Goal: Information Seeking & Learning: Find contact information

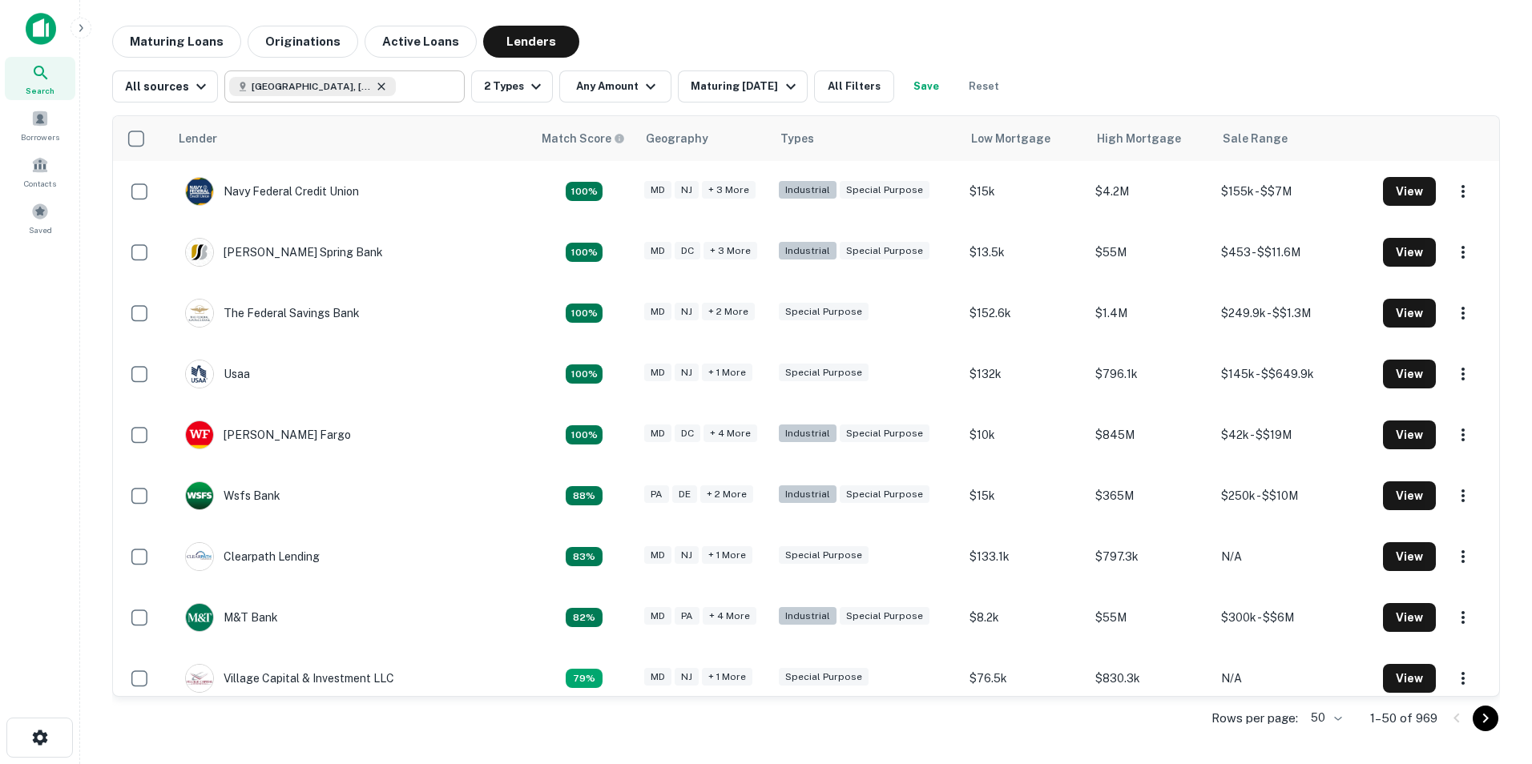
click at [377, 83] on icon at bounding box center [381, 86] width 13 height 13
type input "**********"
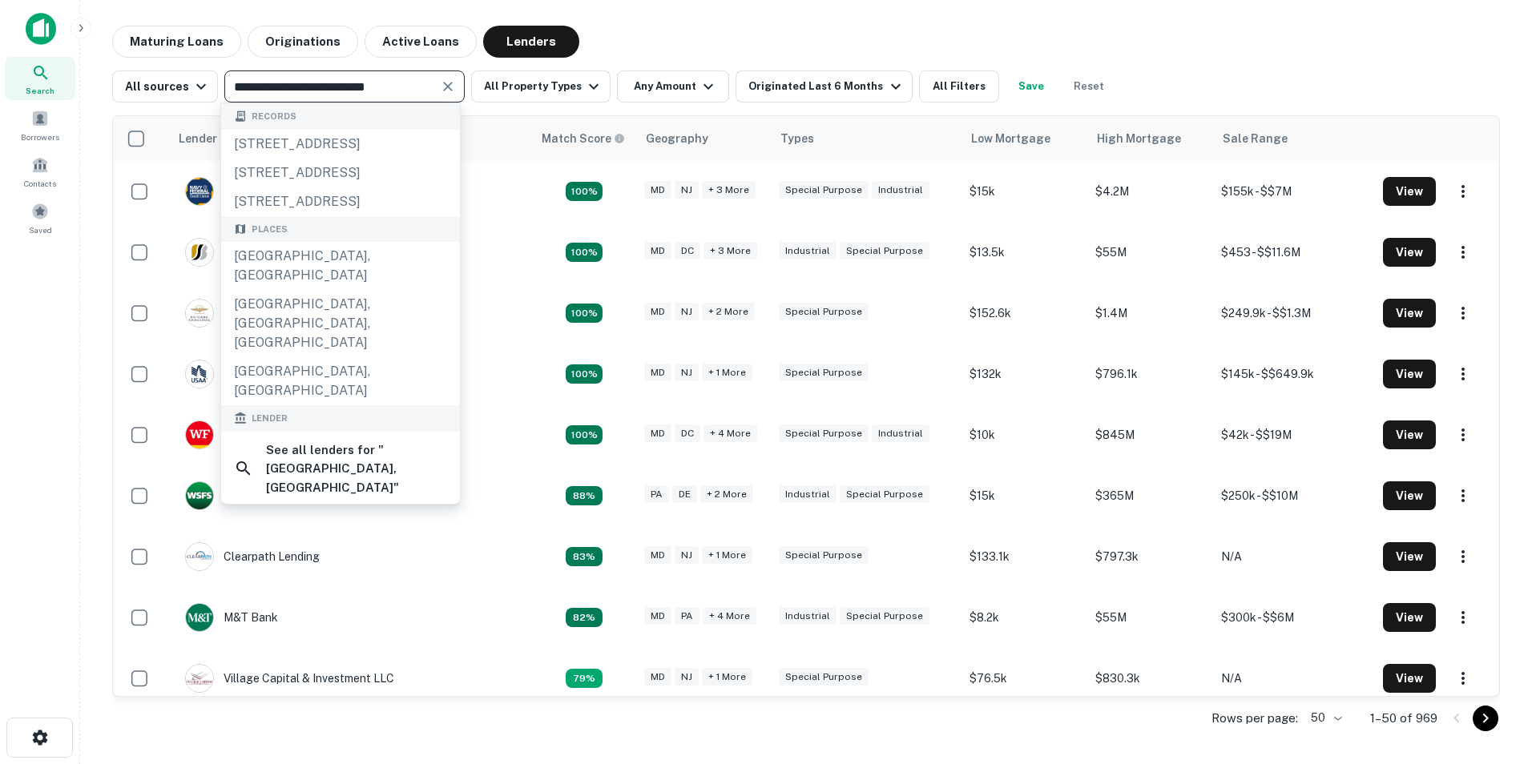
click at [448, 82] on icon "Clear" at bounding box center [448, 87] width 16 height 16
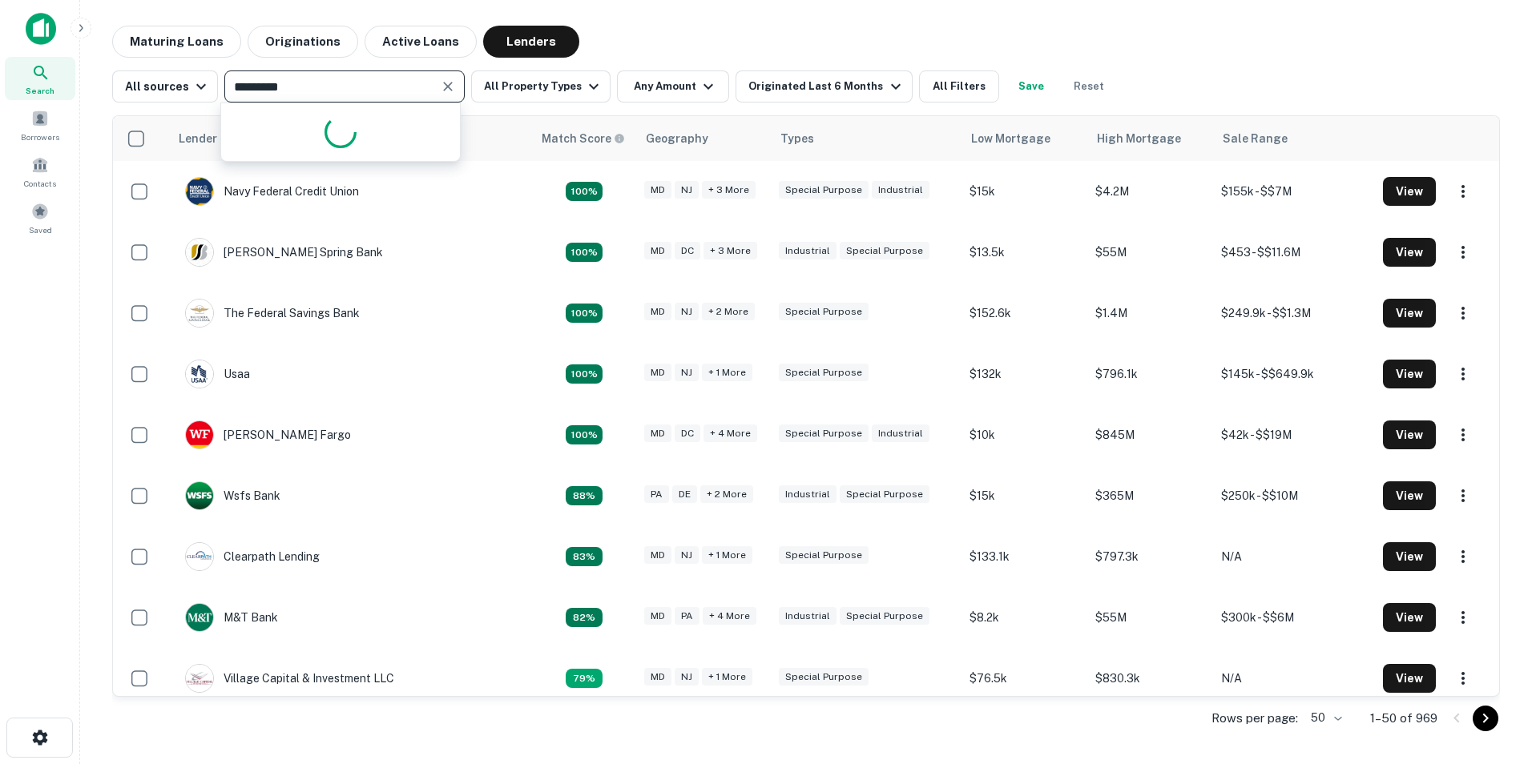
type input "**********"
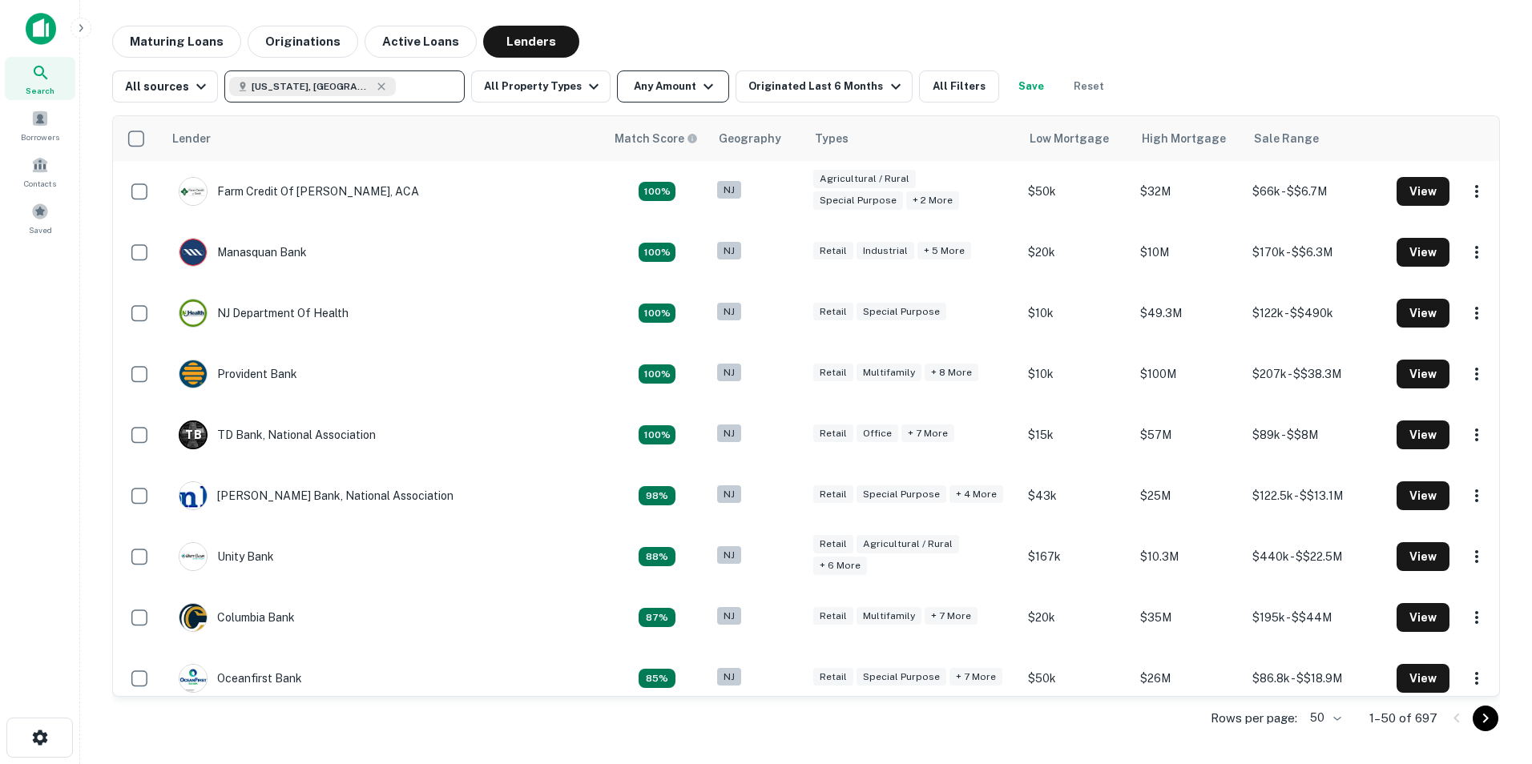
click at [701, 95] on icon "button" at bounding box center [708, 86] width 19 height 19
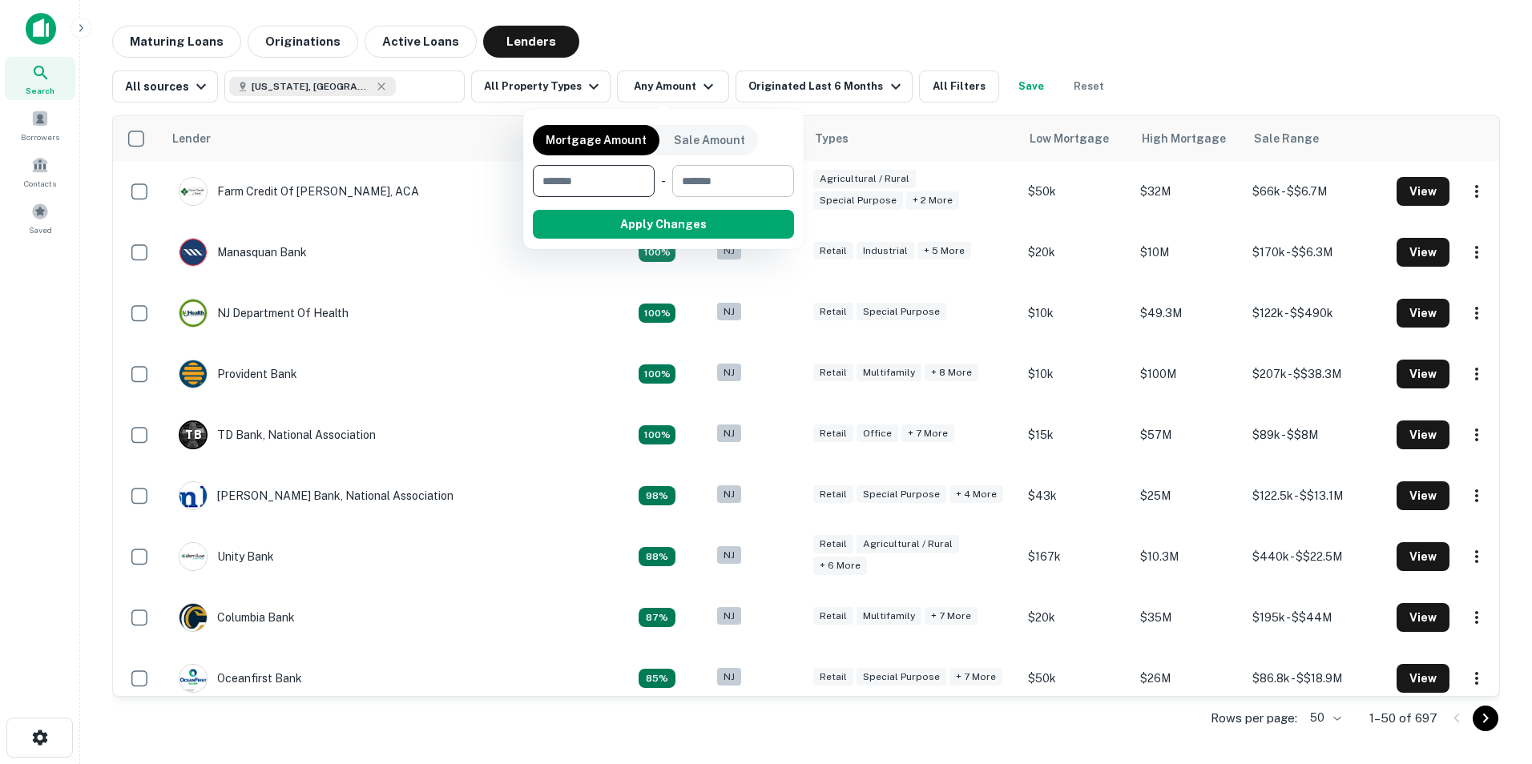
click at [712, 184] on input "number" at bounding box center [727, 181] width 111 height 32
type input "****"
click at [706, 226] on button "Apply Changes" at bounding box center [693, 224] width 204 height 29
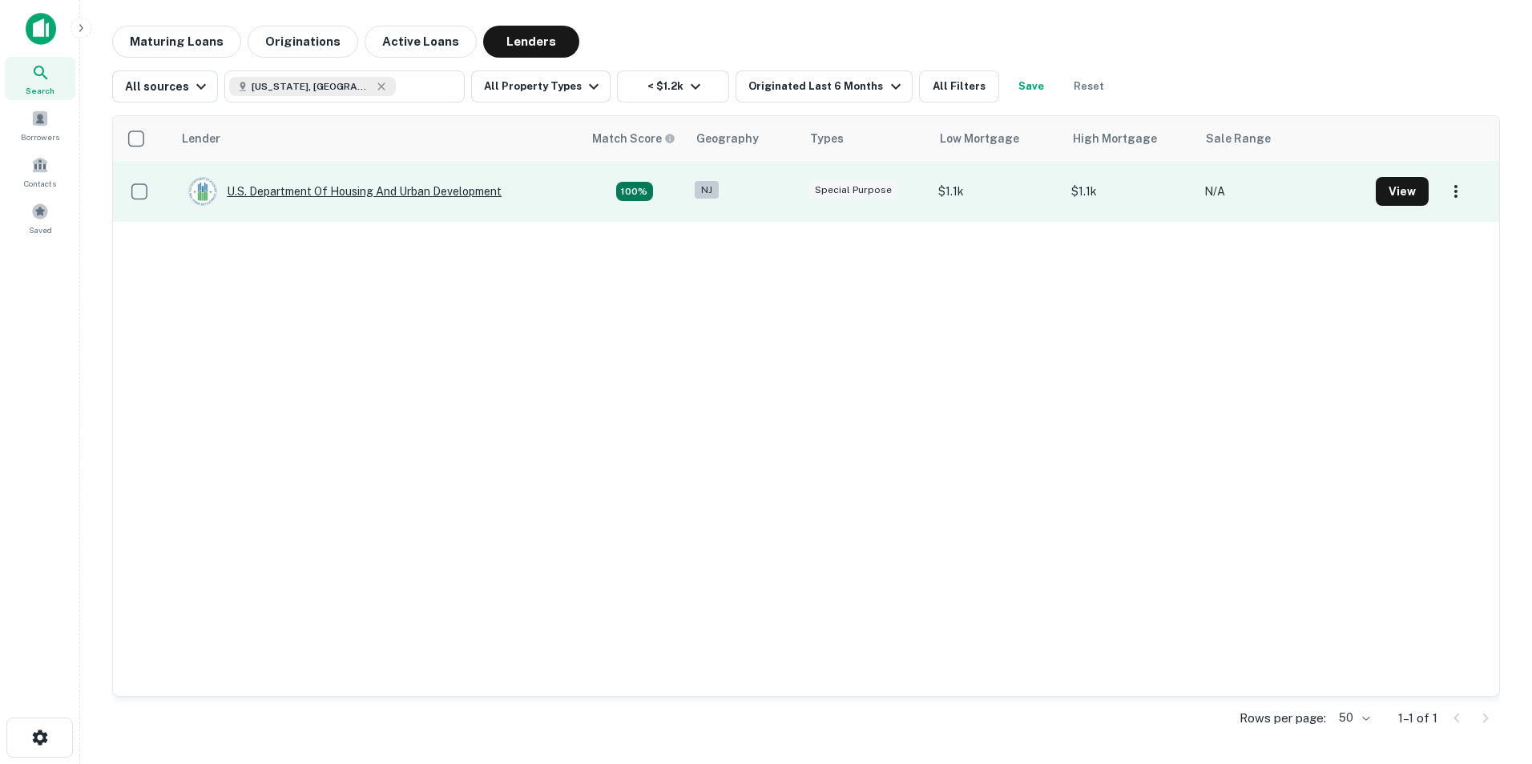
click at [432, 189] on div "U.s. Department Of Housing And Urban Development" at bounding box center [344, 191] width 313 height 29
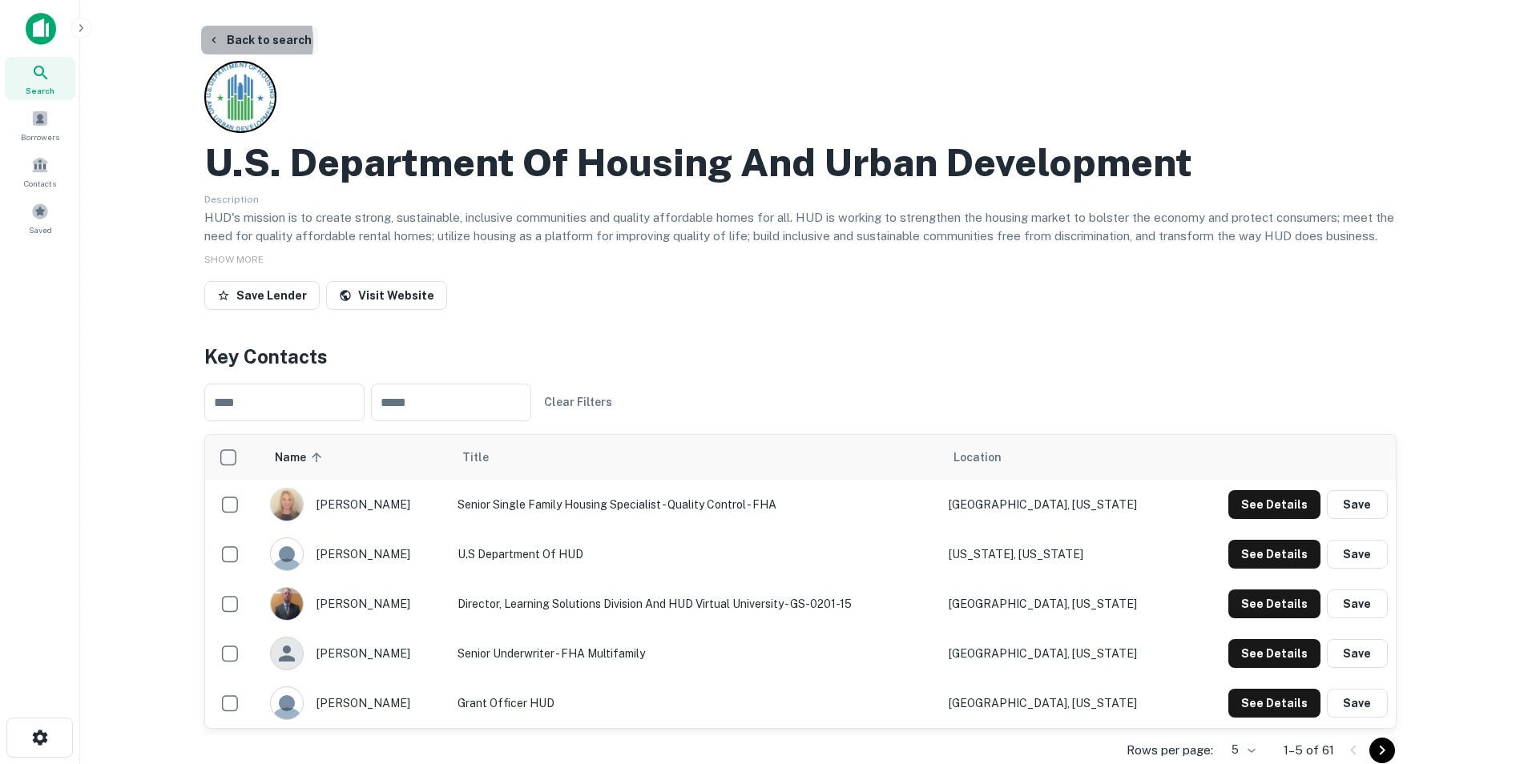
click at [220, 42] on icon "button" at bounding box center [214, 40] width 13 height 13
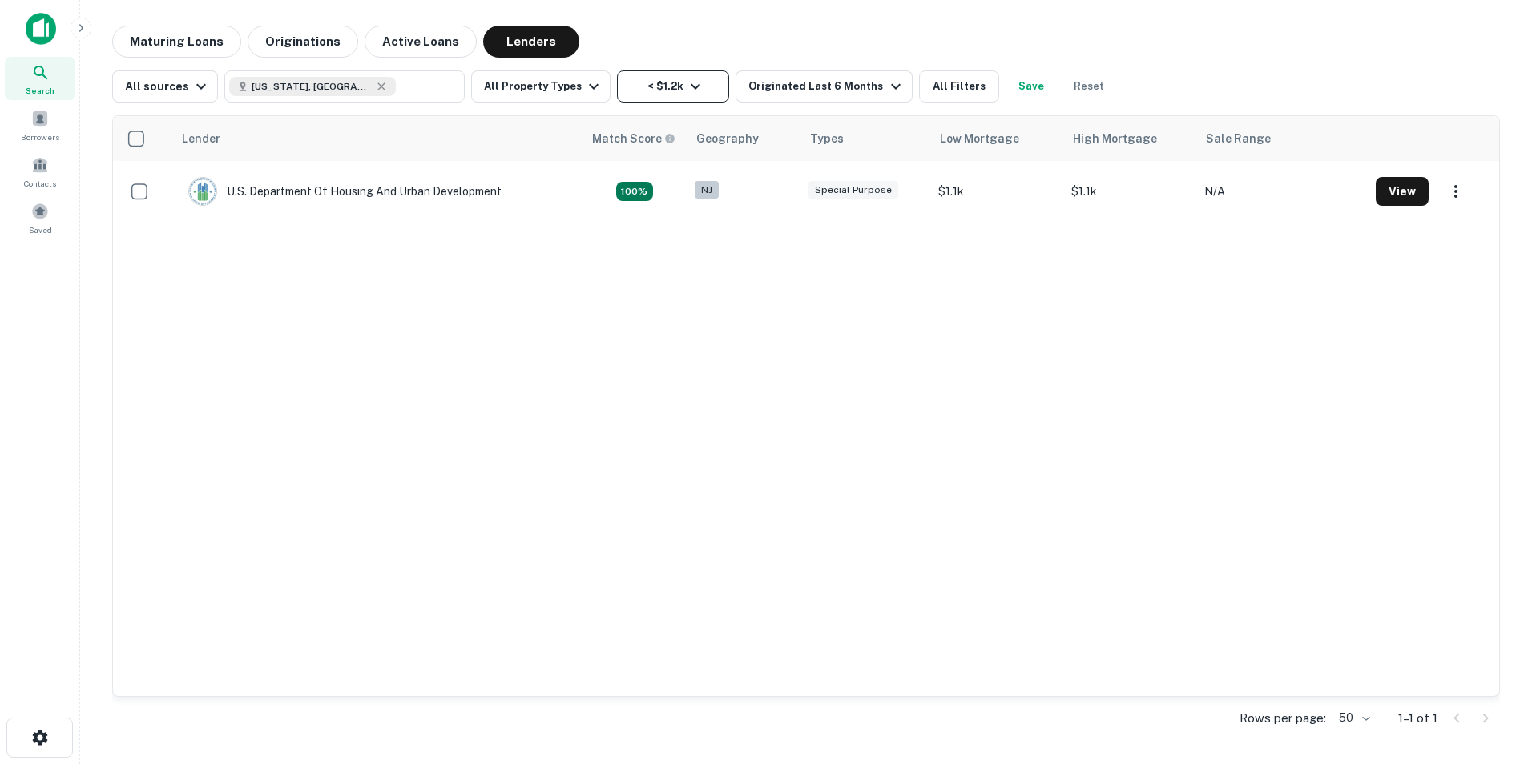
click at [704, 87] on button "< $1.2k" at bounding box center [673, 87] width 112 height 32
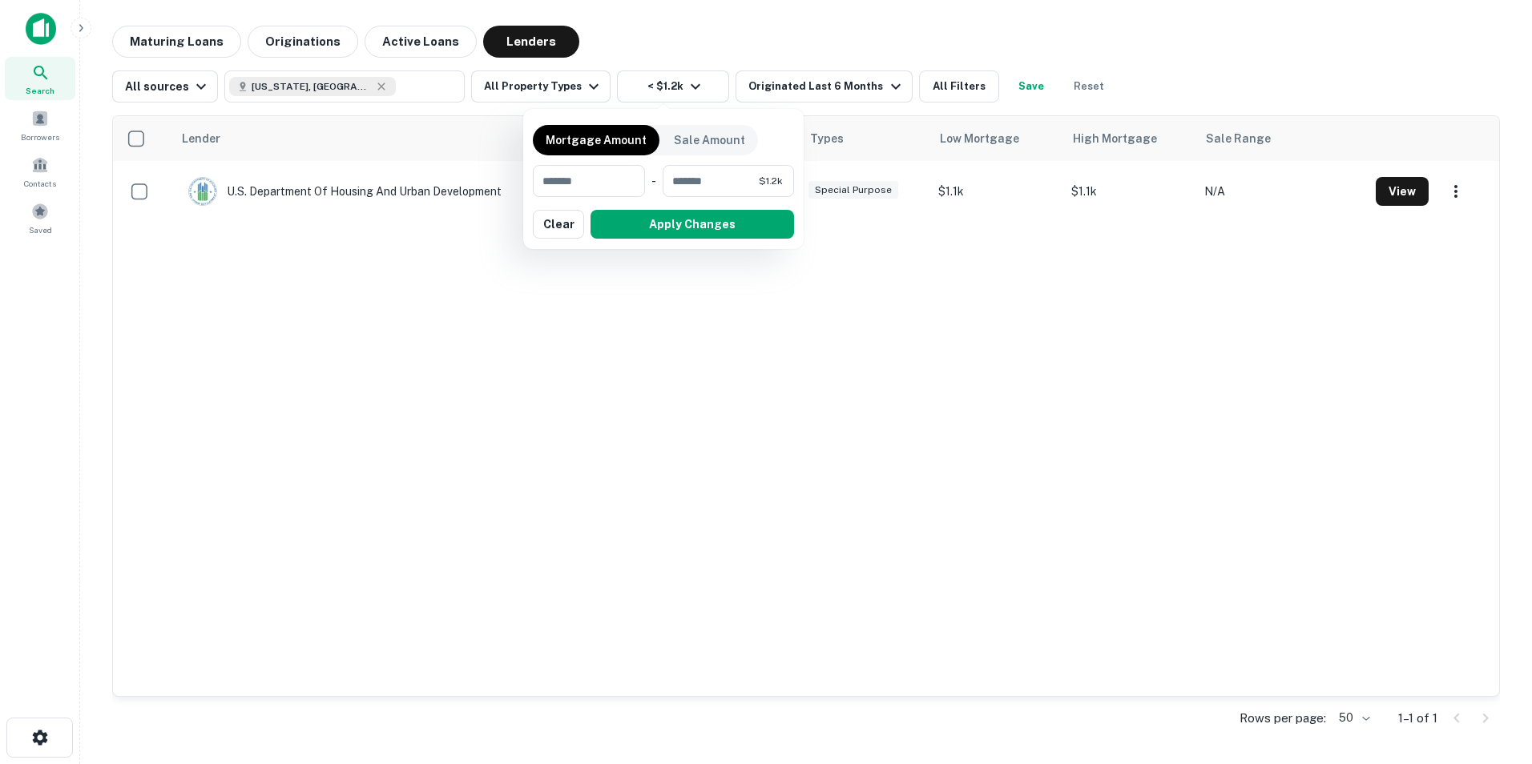
click at [589, 83] on div at bounding box center [766, 382] width 1532 height 764
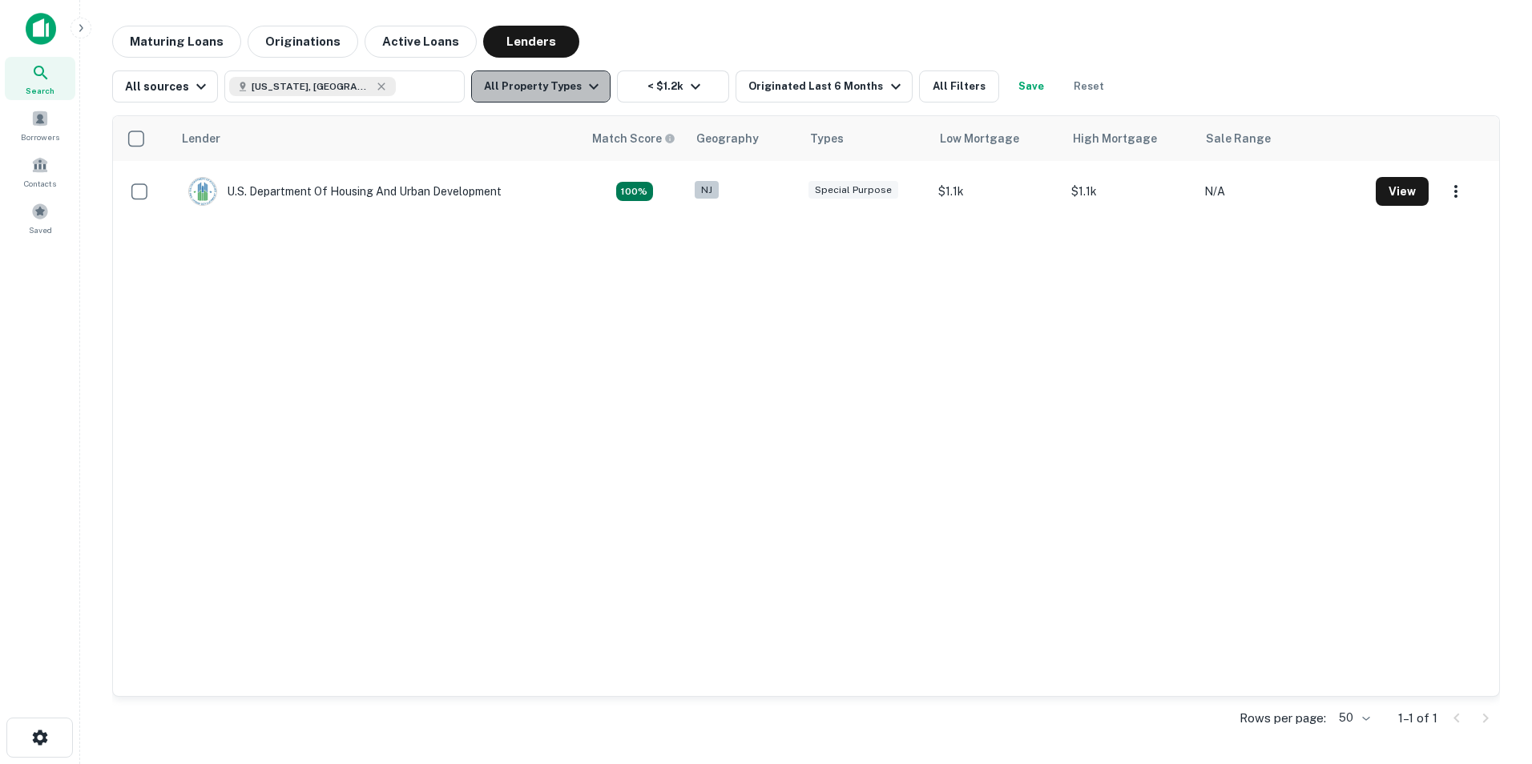
click at [587, 83] on icon "button" at bounding box center [593, 86] width 19 height 19
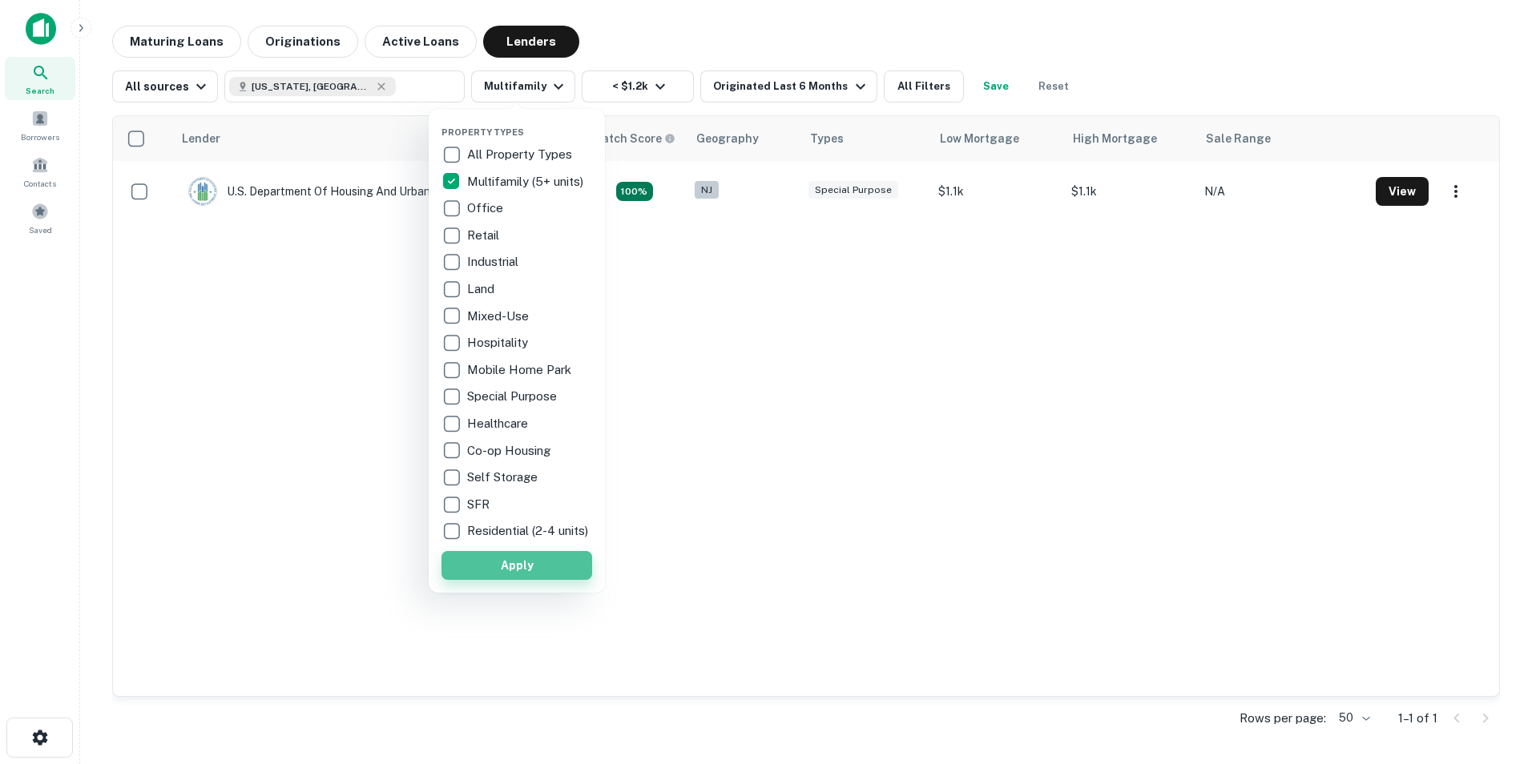
click at [524, 580] on button "Apply" at bounding box center [517, 565] width 151 height 29
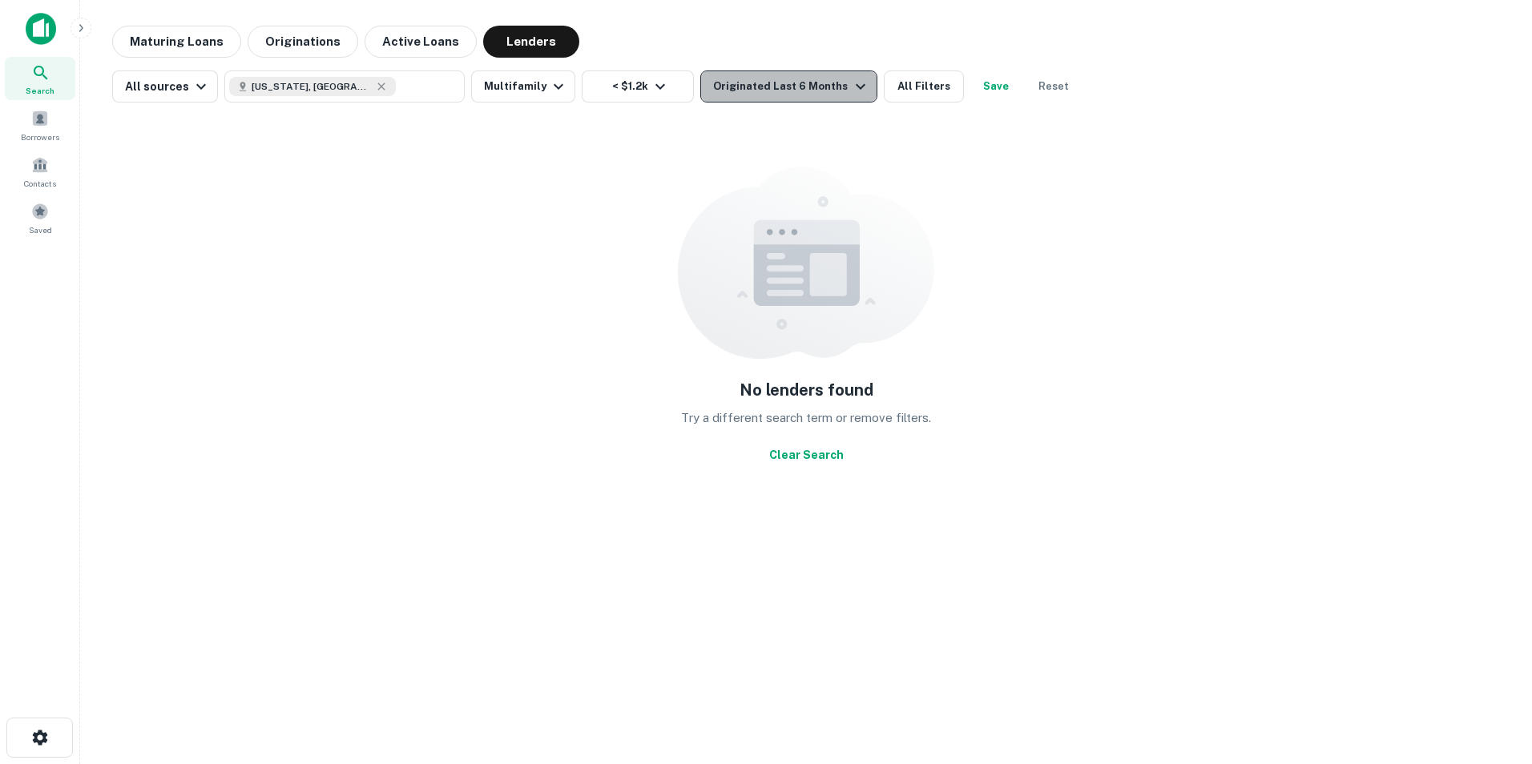
click at [851, 86] on icon "button" at bounding box center [860, 86] width 19 height 19
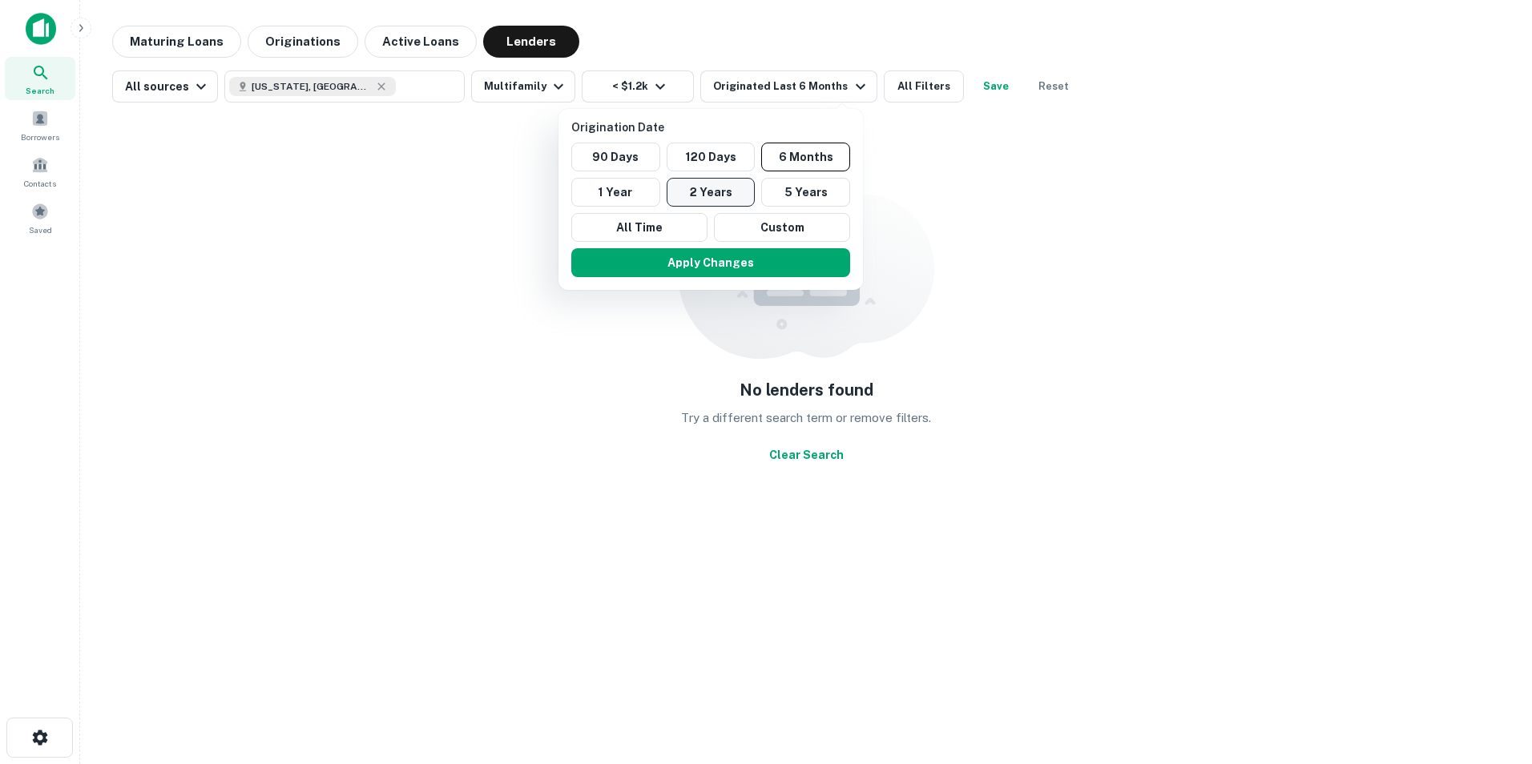
drag, startPoint x: 705, startPoint y: 208, endPoint x: 702, endPoint y: 200, distance: 9.4
click at [704, 200] on div "90 Days 120 Days 6 Months 1 Year 2 Years 5 Years All Time Custom" at bounding box center [711, 192] width 292 height 99
click at [701, 197] on button "2 Years" at bounding box center [711, 192] width 89 height 29
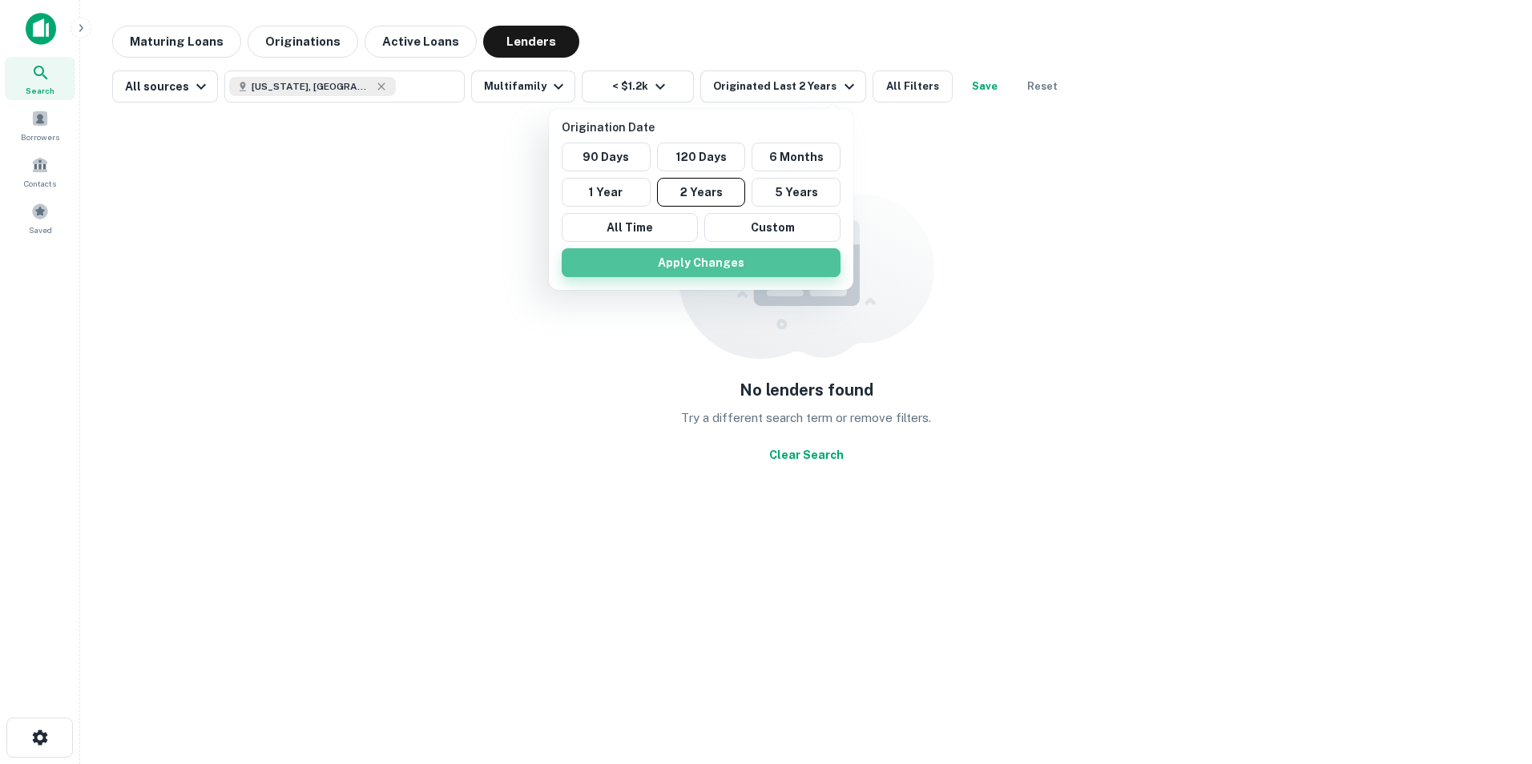
click at [715, 256] on button "Apply Changes" at bounding box center [701, 262] width 279 height 29
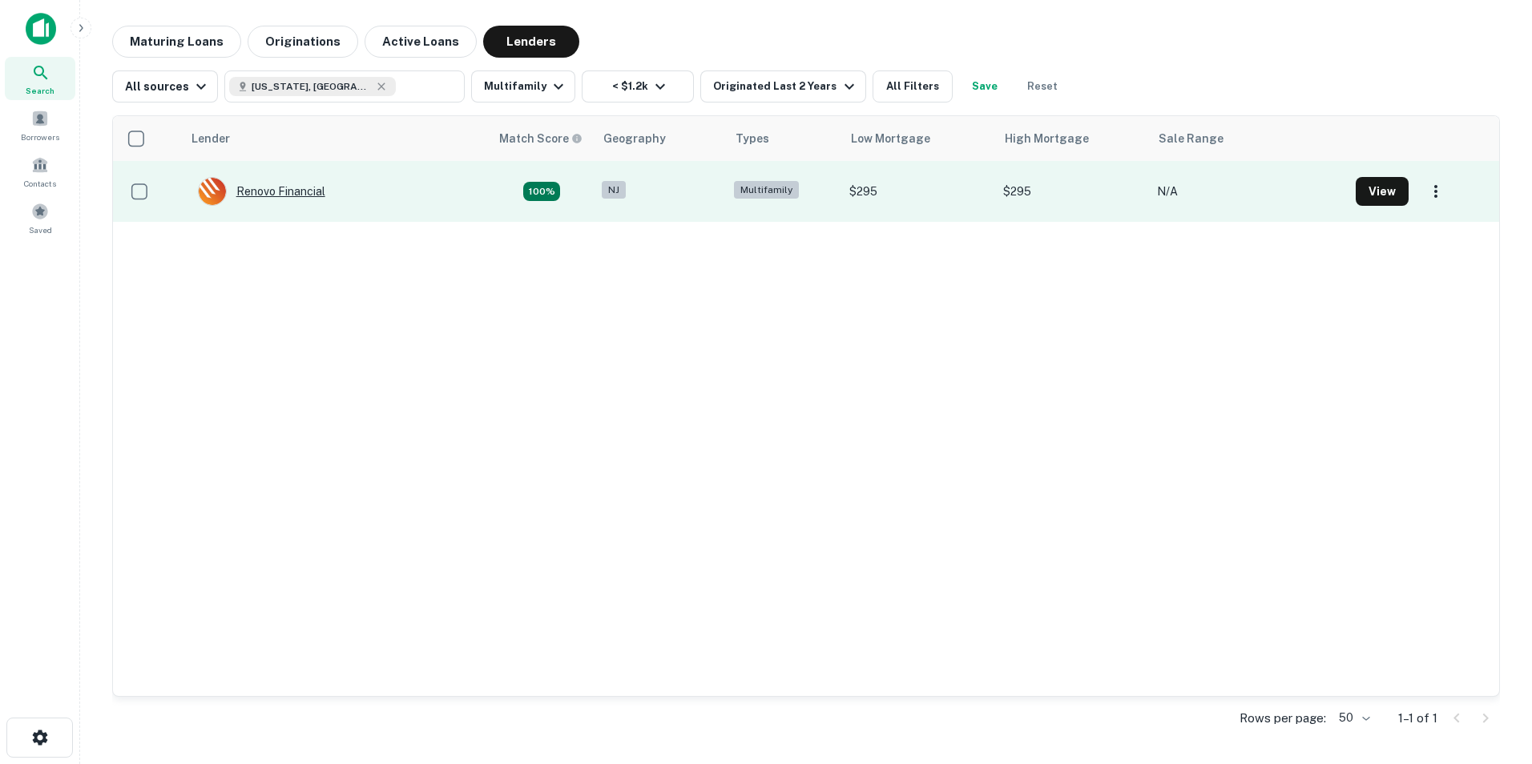
click at [307, 187] on div "Renovo Financial" at bounding box center [261, 191] width 127 height 29
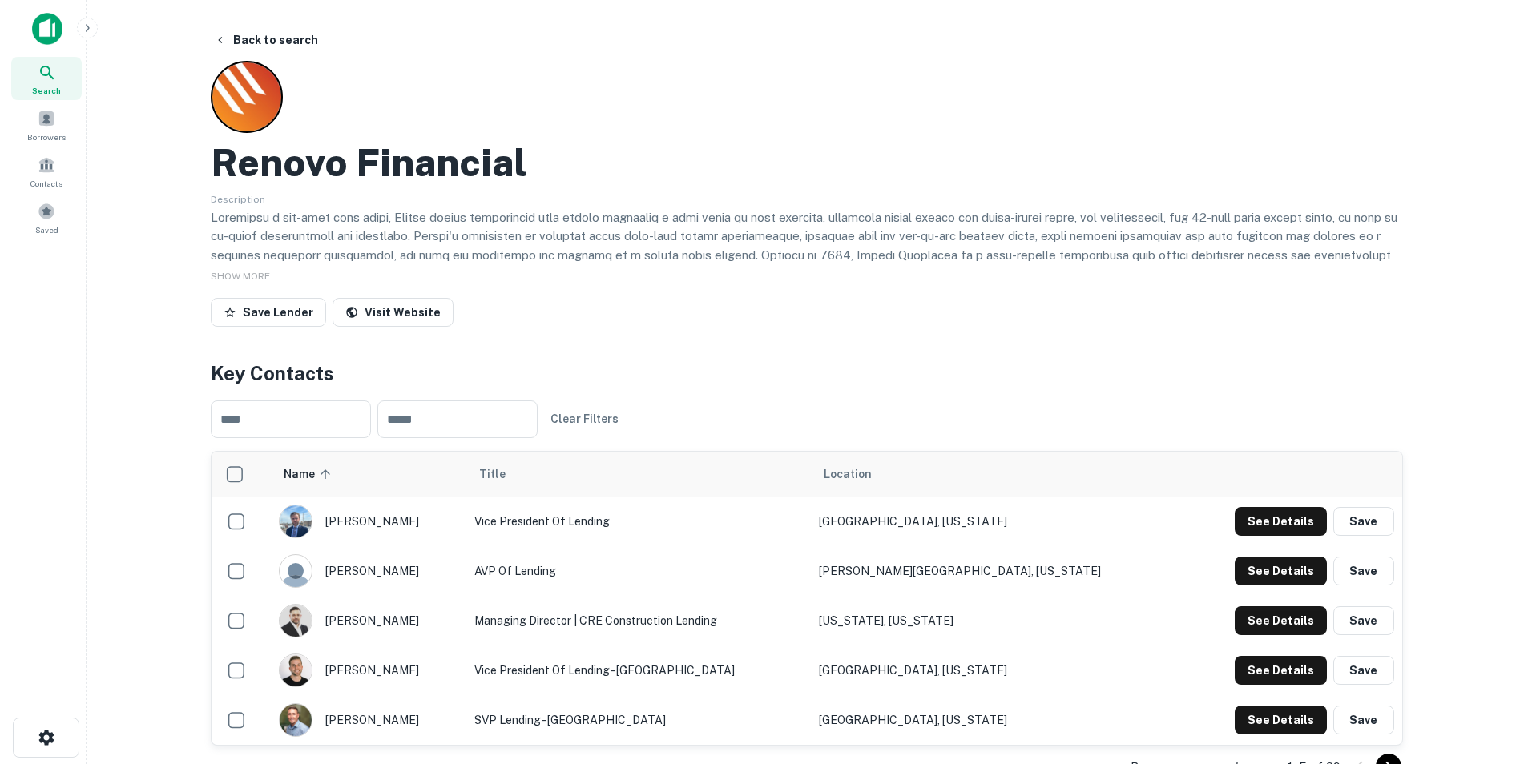
scroll to position [80, 0]
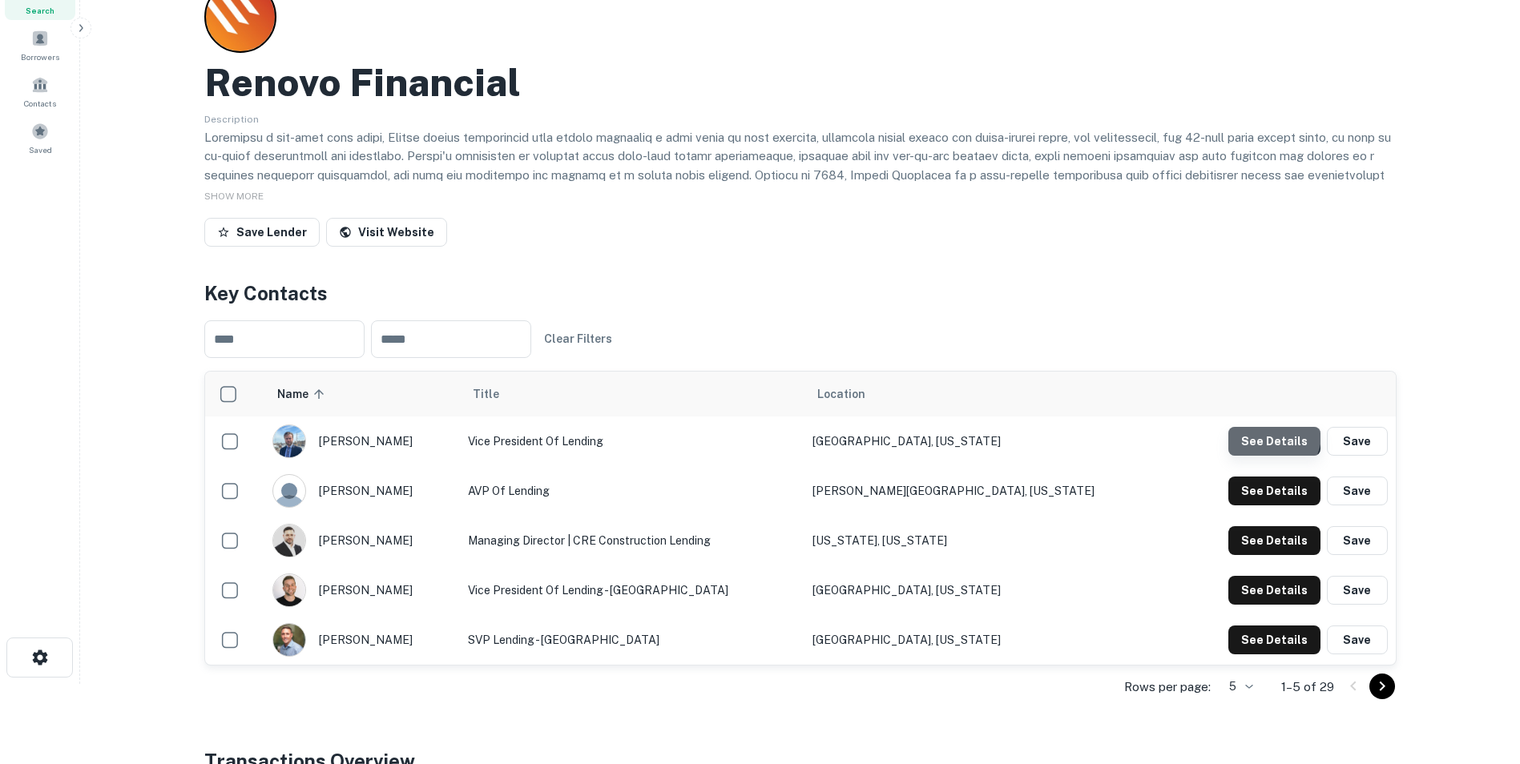
click at [1274, 437] on button "See Details" at bounding box center [1274, 441] width 92 height 29
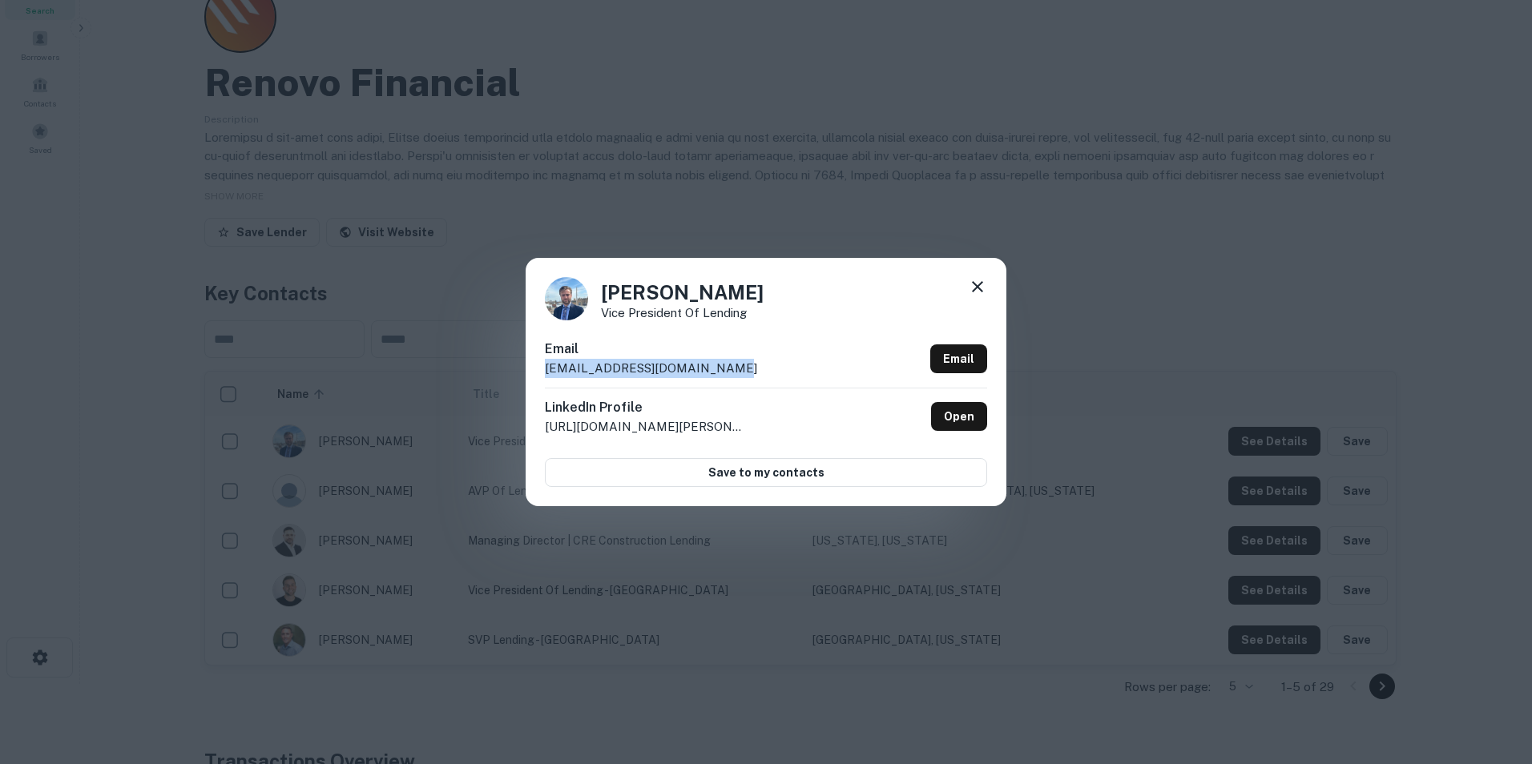
drag, startPoint x: 708, startPoint y: 362, endPoint x: 524, endPoint y: 360, distance: 183.5
click at [524, 360] on div "[PERSON_NAME] Vice President of Lending Email [EMAIL_ADDRESS][DOMAIN_NAME] Emai…" at bounding box center [766, 382] width 1532 height 764
drag, startPoint x: 524, startPoint y: 360, endPoint x: 606, endPoint y: 369, distance: 82.3
copy p "[EMAIL_ADDRESS][DOMAIN_NAME]"
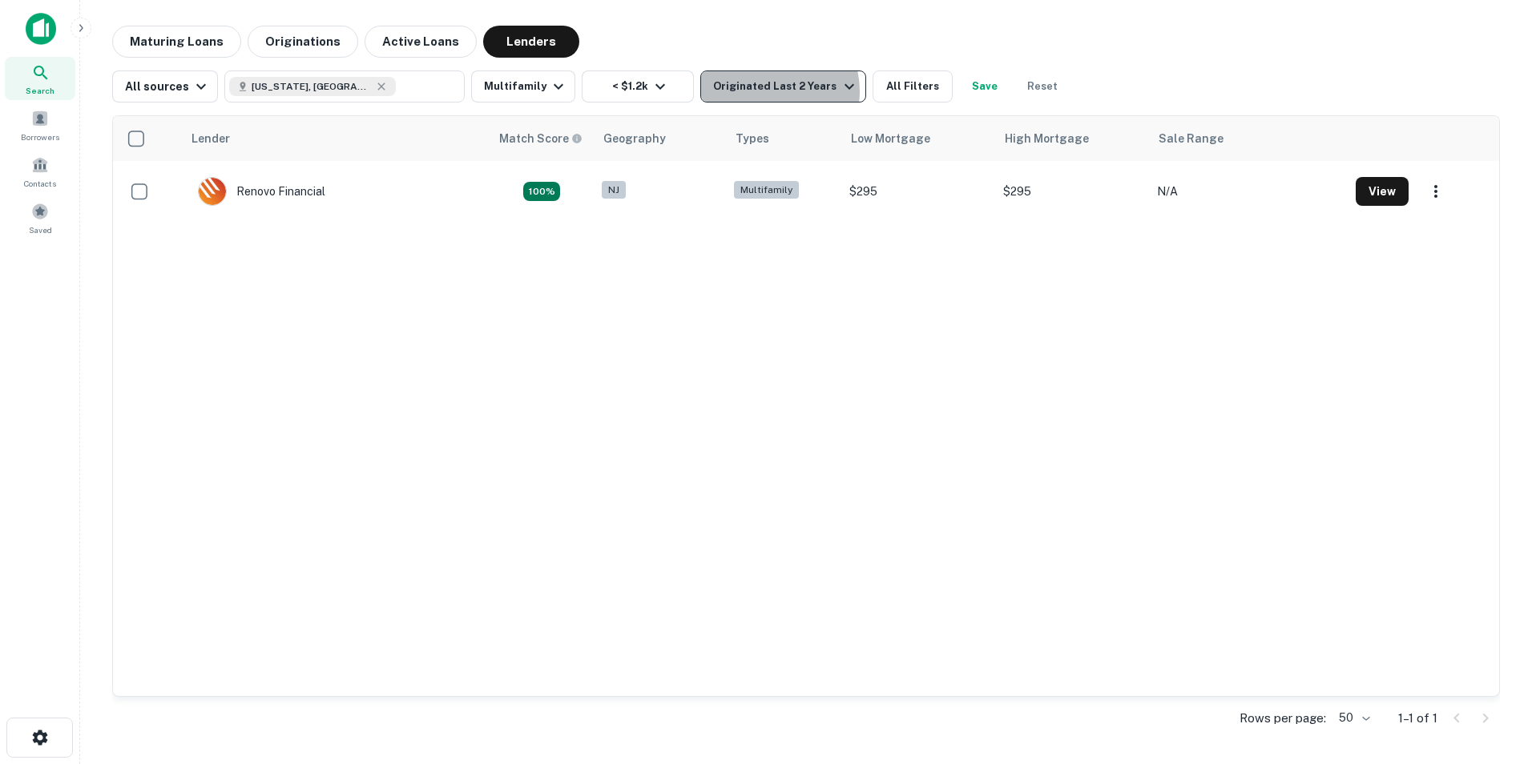
click at [757, 91] on div "Originated Last 2 Years" at bounding box center [785, 86] width 145 height 19
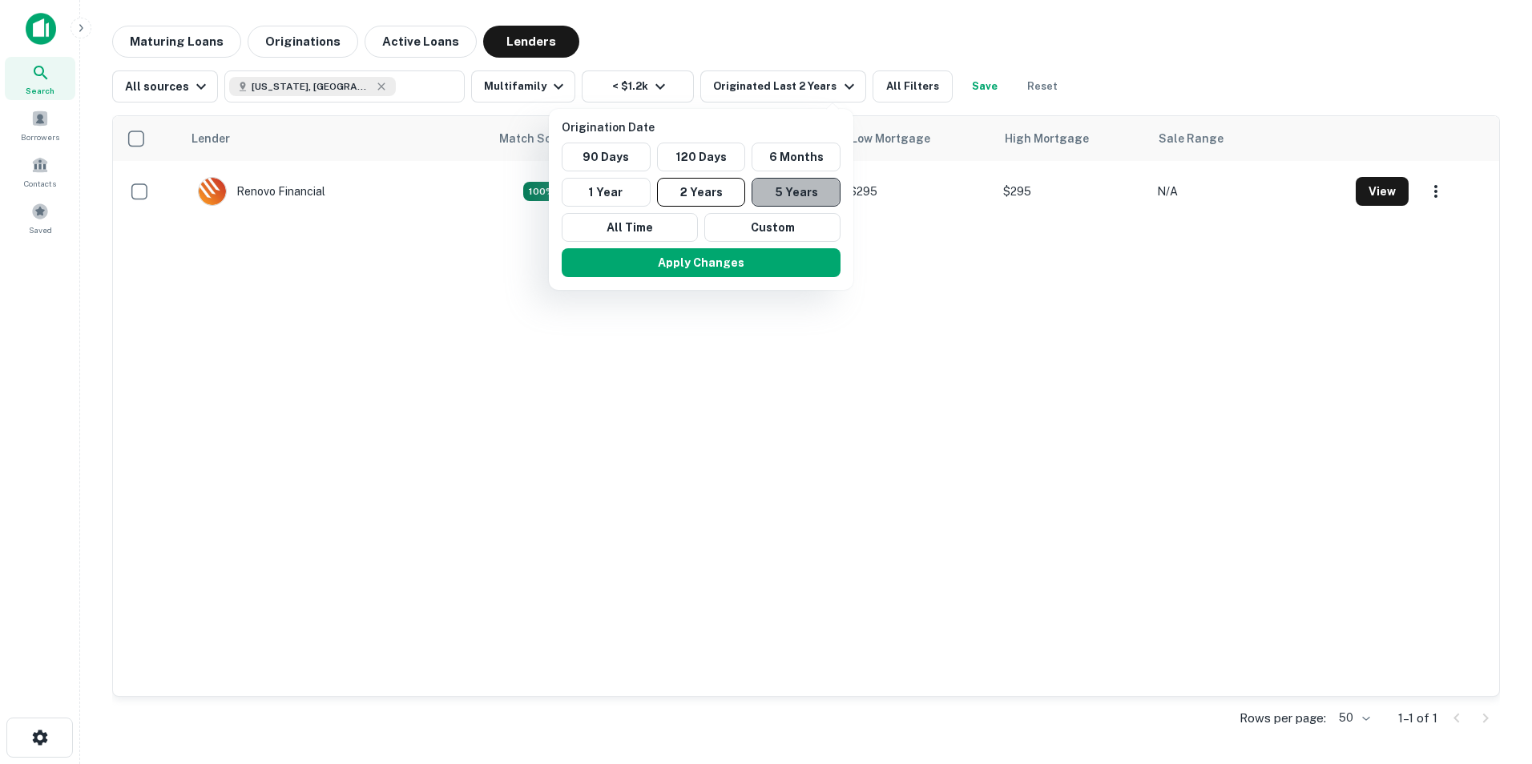
click at [810, 184] on button "5 Years" at bounding box center [796, 192] width 89 height 29
click at [728, 258] on button "Apply Changes" at bounding box center [701, 262] width 279 height 29
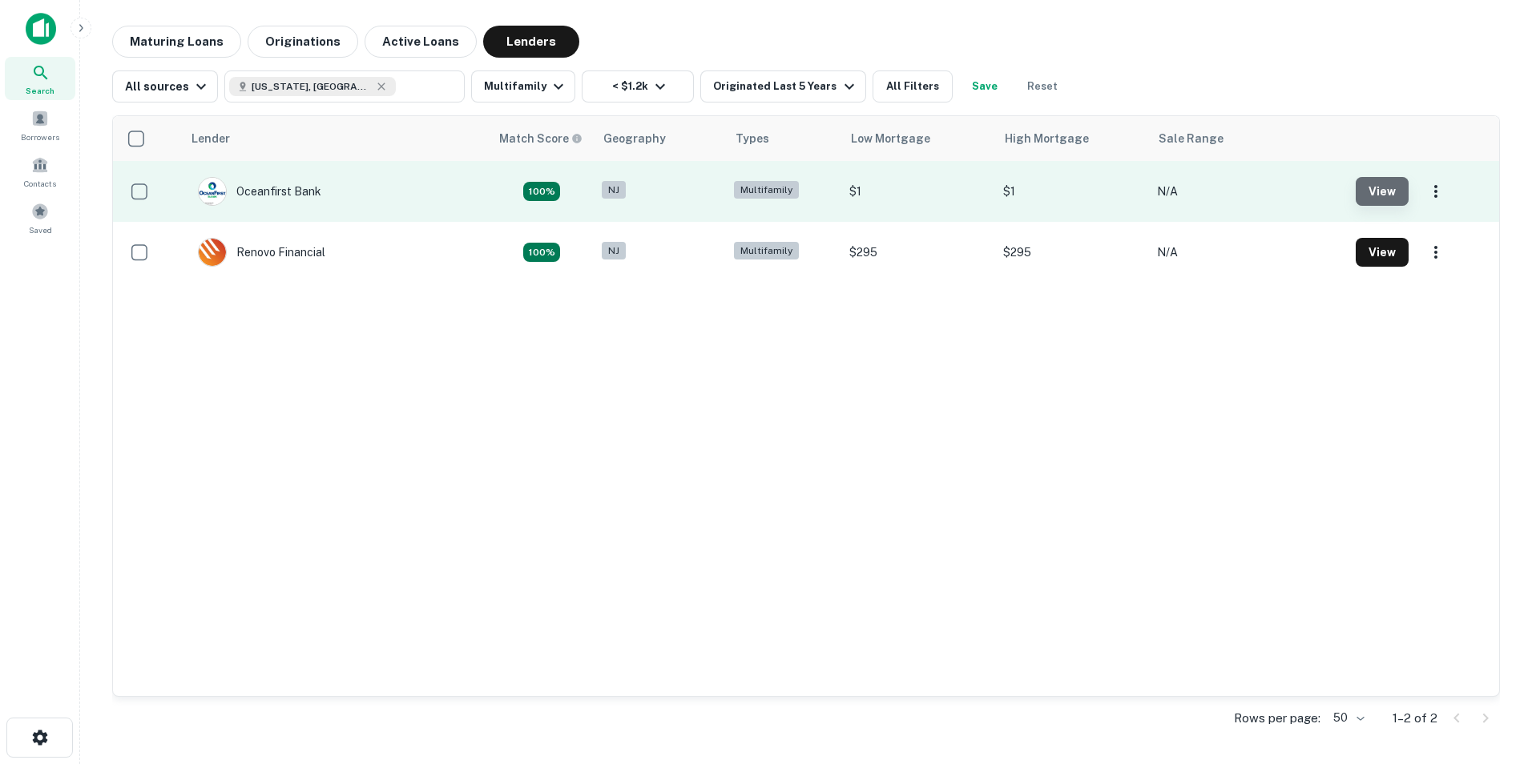
click at [1397, 190] on button "View" at bounding box center [1382, 191] width 53 height 29
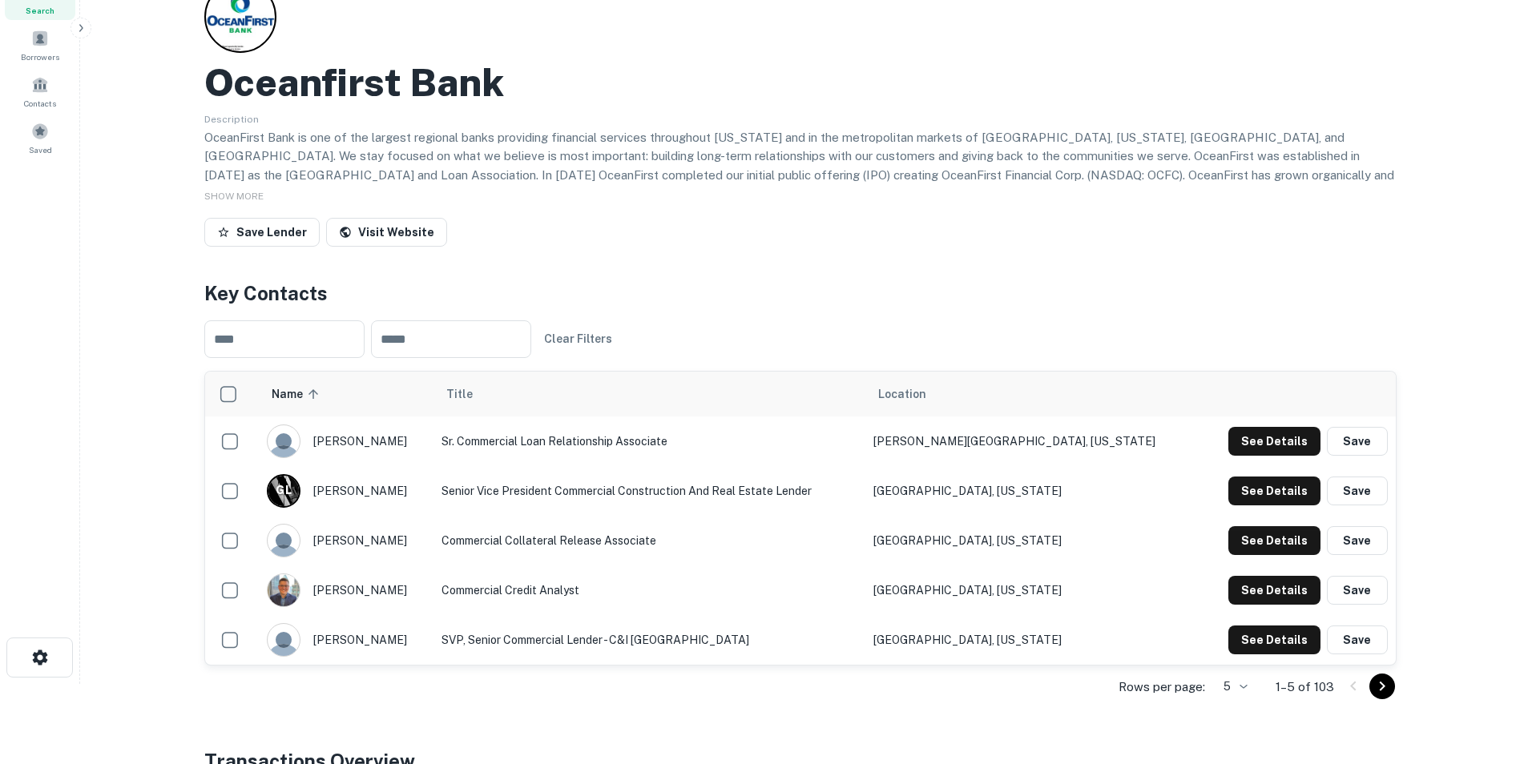
scroll to position [160, 0]
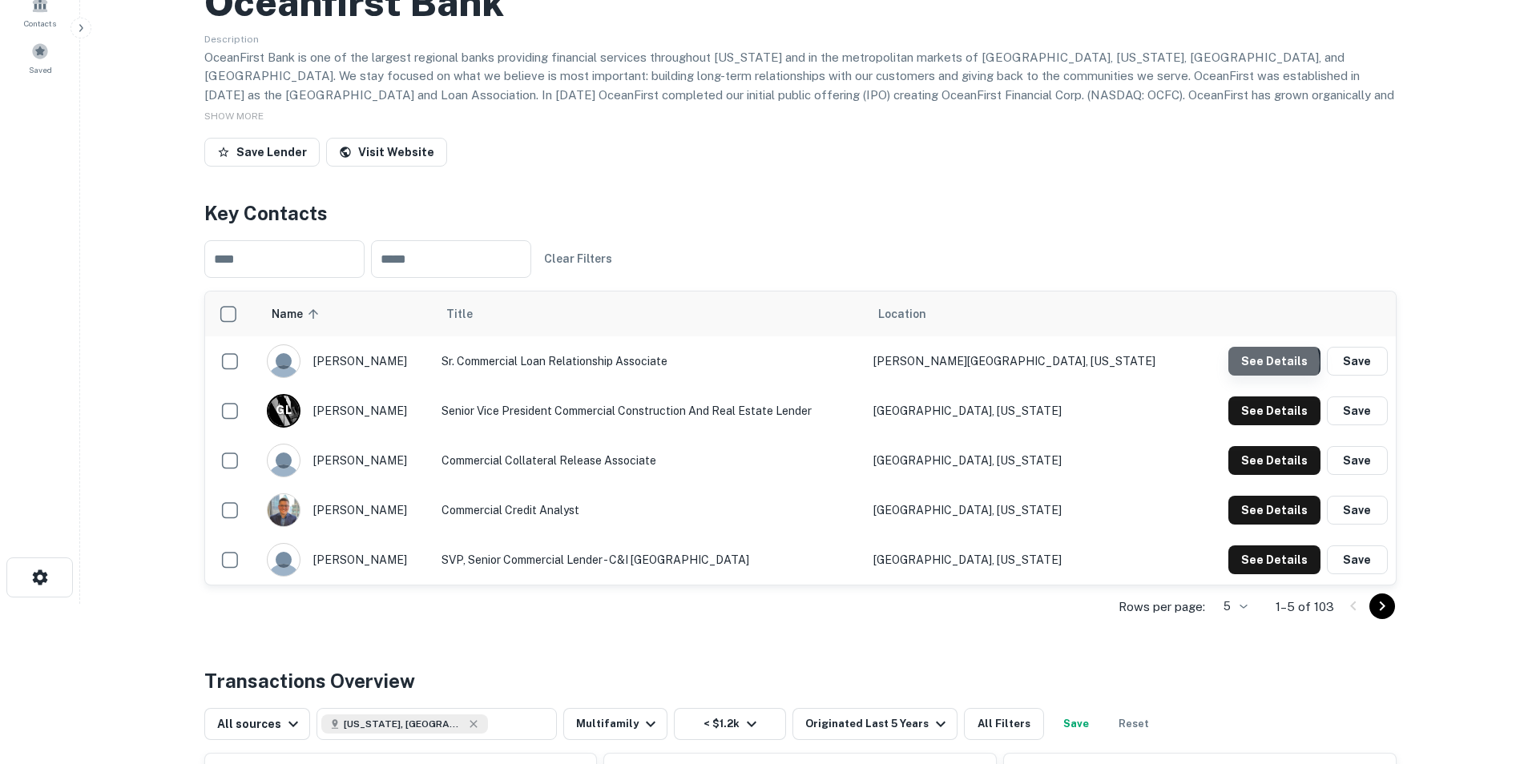
click at [1273, 363] on button "See Details" at bounding box center [1274, 361] width 92 height 29
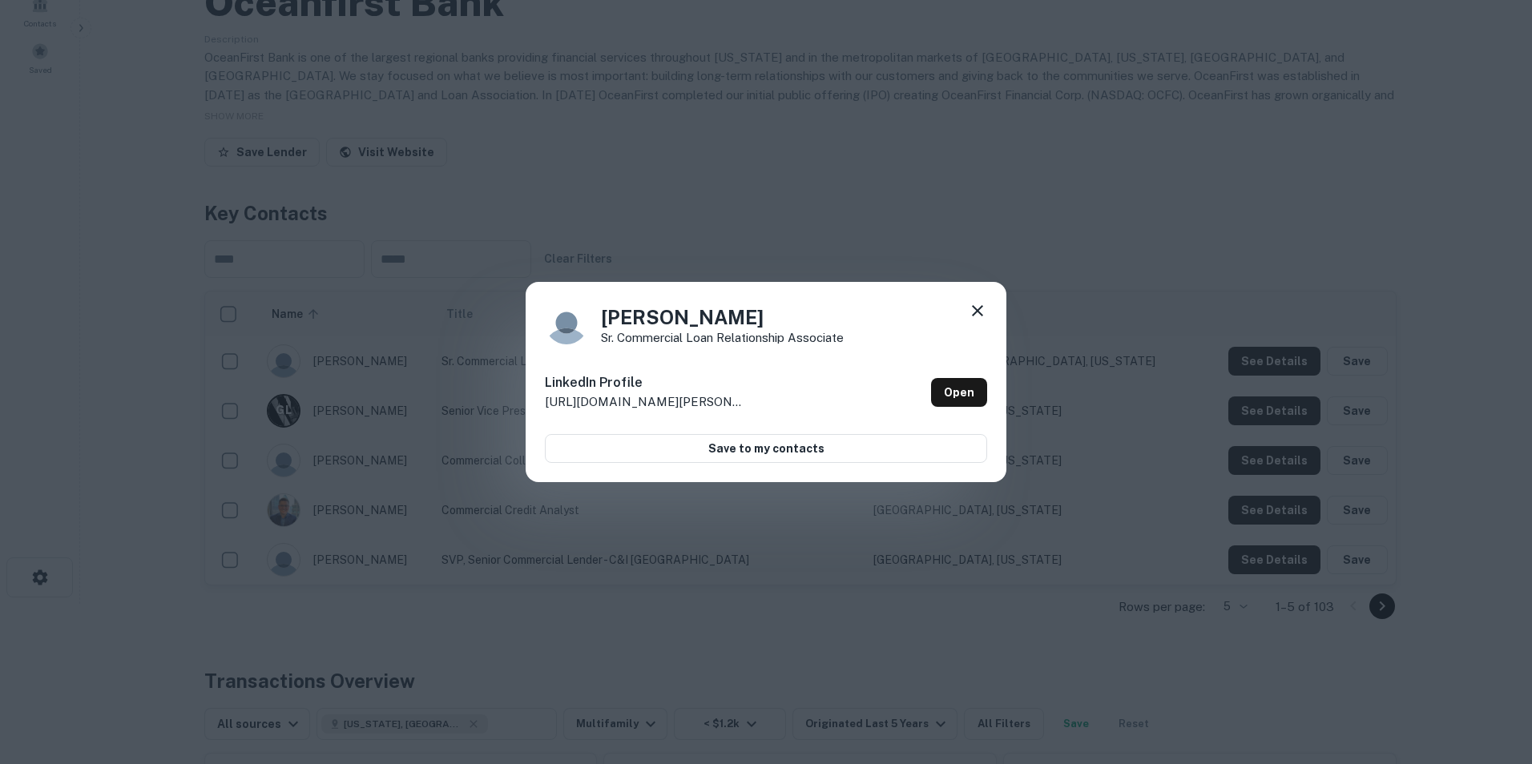
click at [971, 304] on icon at bounding box center [977, 310] width 19 height 19
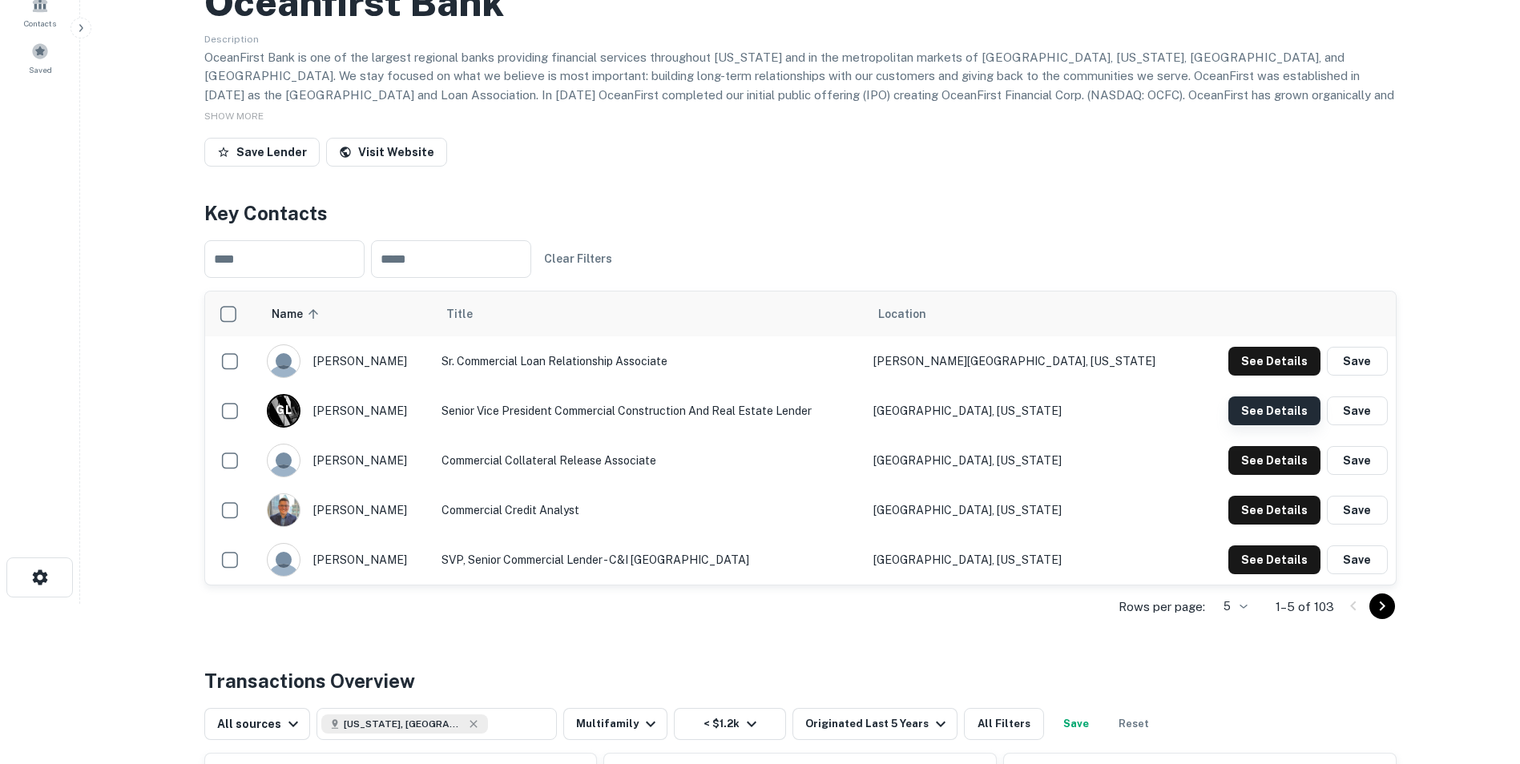
click at [1269, 408] on button "See Details" at bounding box center [1274, 411] width 92 height 29
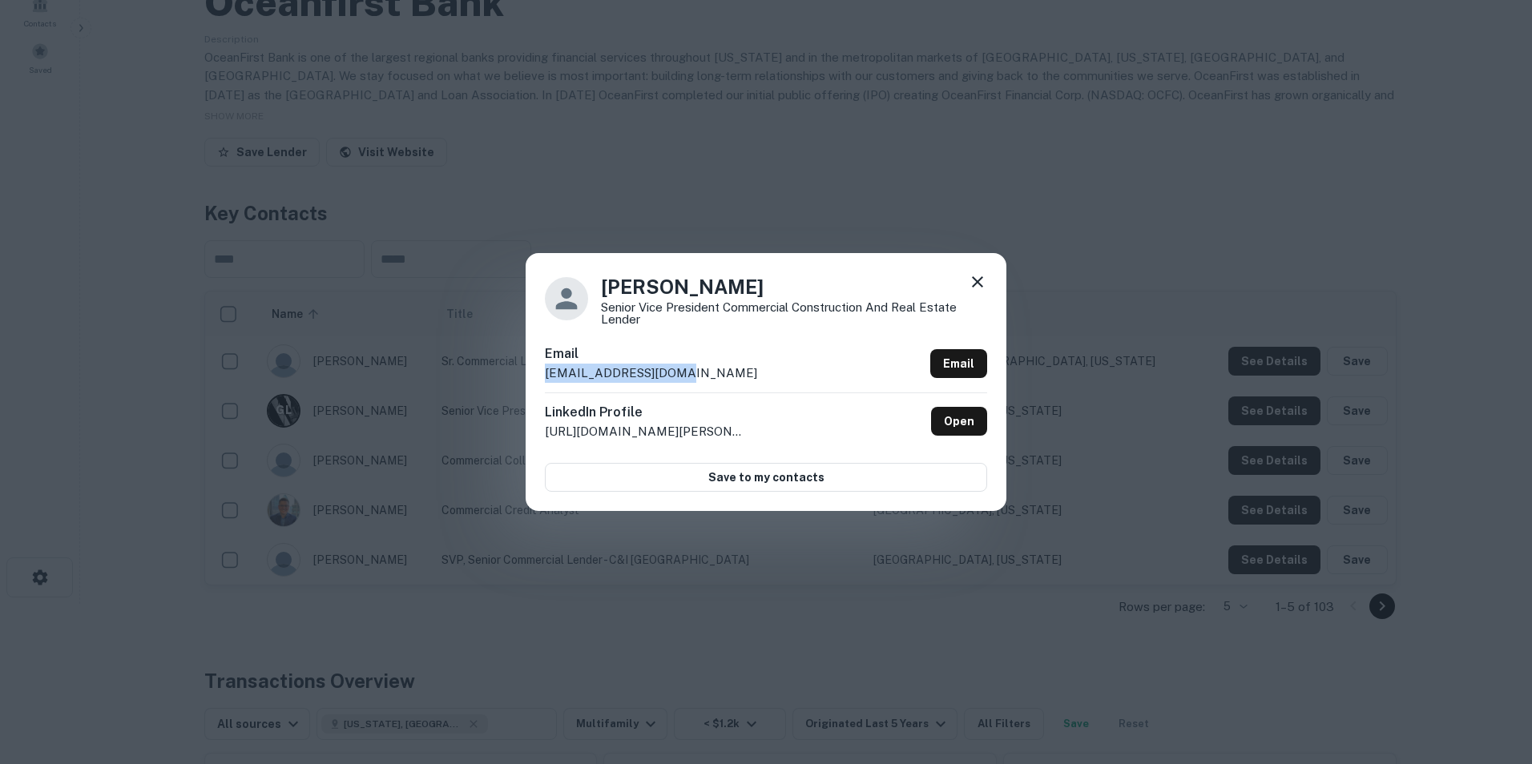
drag, startPoint x: 683, startPoint y: 374, endPoint x: 526, endPoint y: 377, distance: 157.1
click at [526, 377] on div "[PERSON_NAME] Senior Vice President Commercial Construction and Real Estate Len…" at bounding box center [766, 382] width 481 height 258
drag, startPoint x: 526, startPoint y: 377, endPoint x: 570, endPoint y: 371, distance: 43.6
copy p "[EMAIL_ADDRESS][DOMAIN_NAME]"
click at [980, 280] on icon at bounding box center [977, 281] width 11 height 11
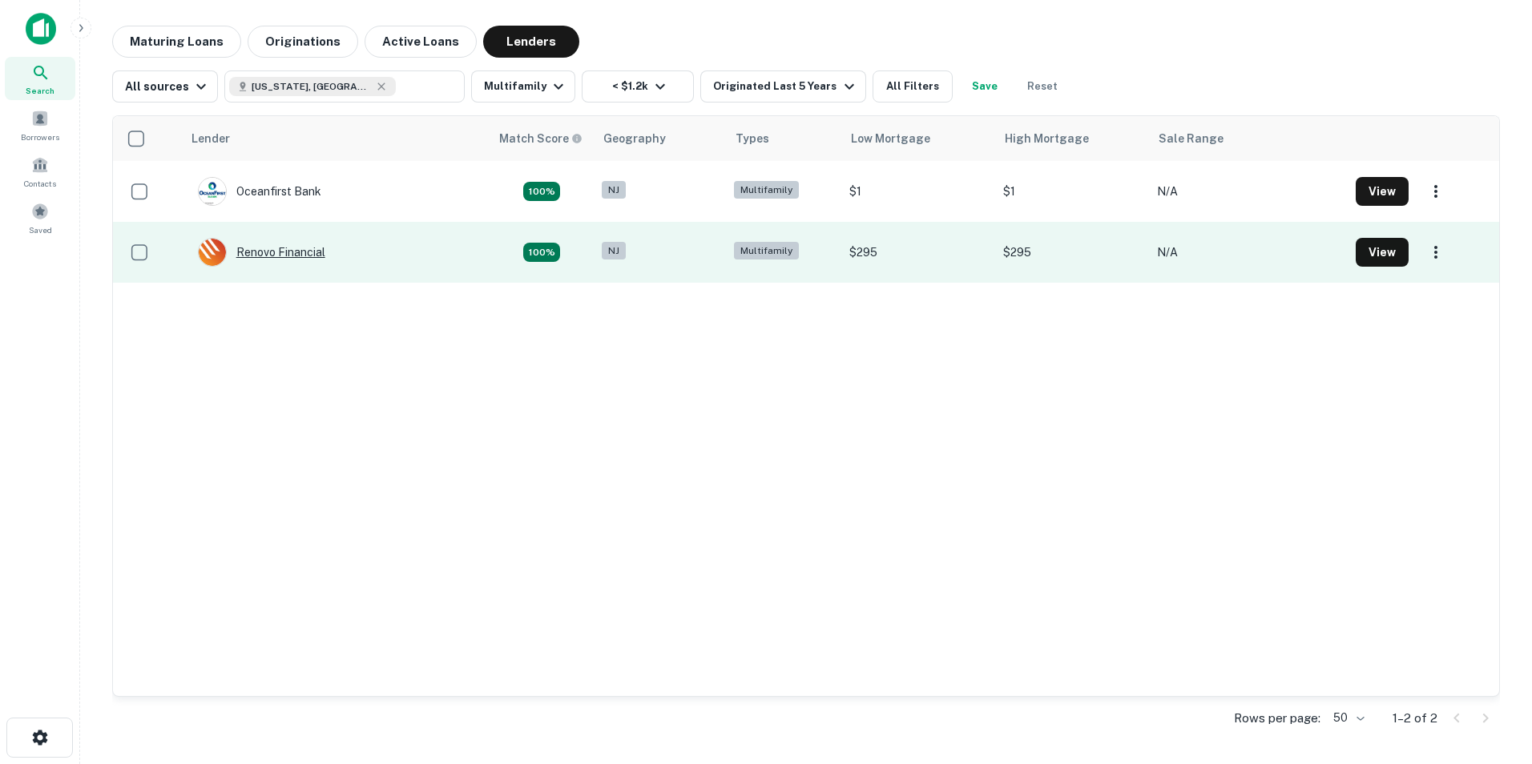
click at [297, 252] on div "Renovo Financial" at bounding box center [261, 252] width 127 height 29
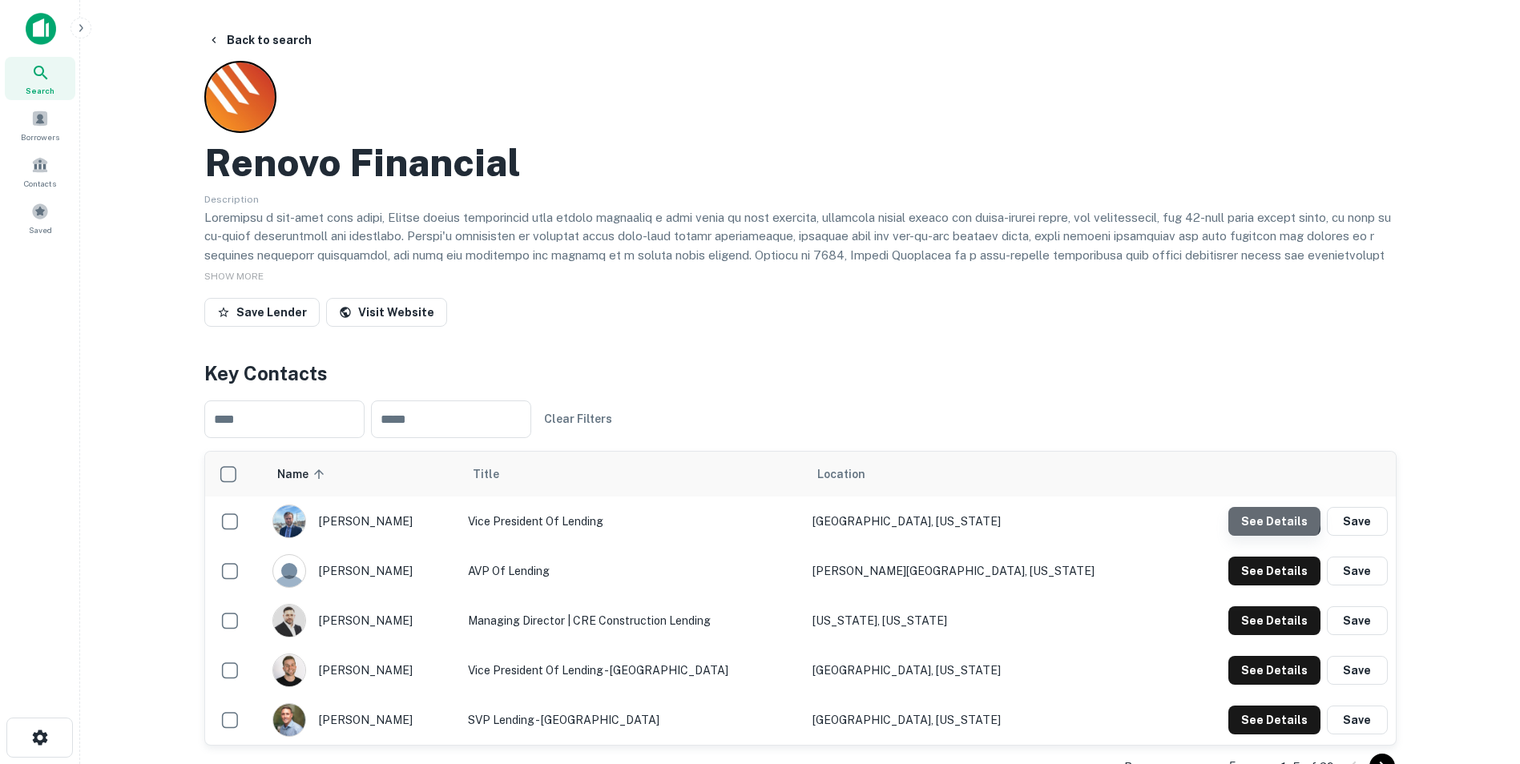
click at [1273, 518] on button "See Details" at bounding box center [1274, 521] width 92 height 29
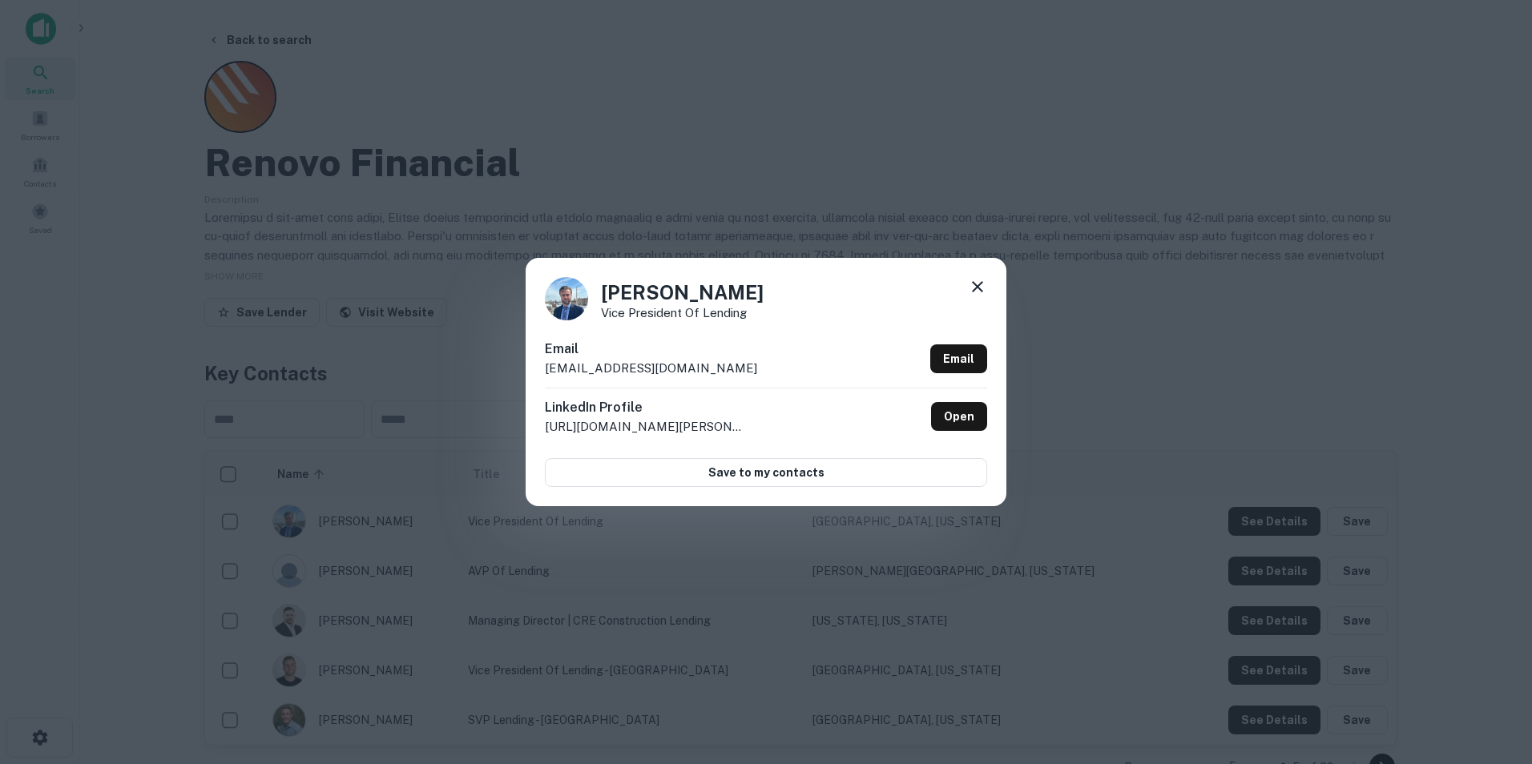
click at [978, 279] on icon at bounding box center [977, 286] width 19 height 19
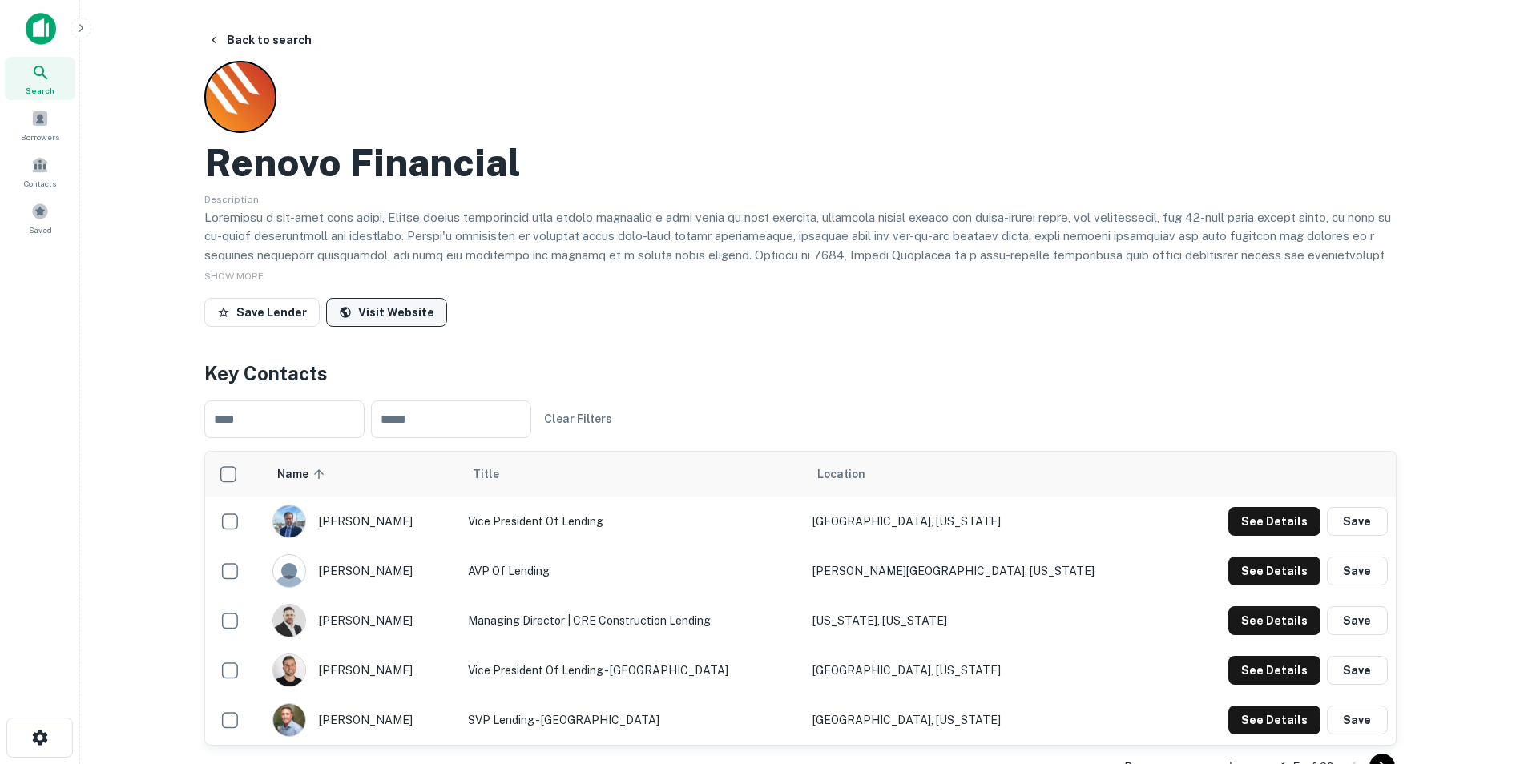
click at [375, 307] on link "Visit Website" at bounding box center [386, 312] width 121 height 29
click at [246, 35] on button "Back to search" at bounding box center [259, 40] width 117 height 29
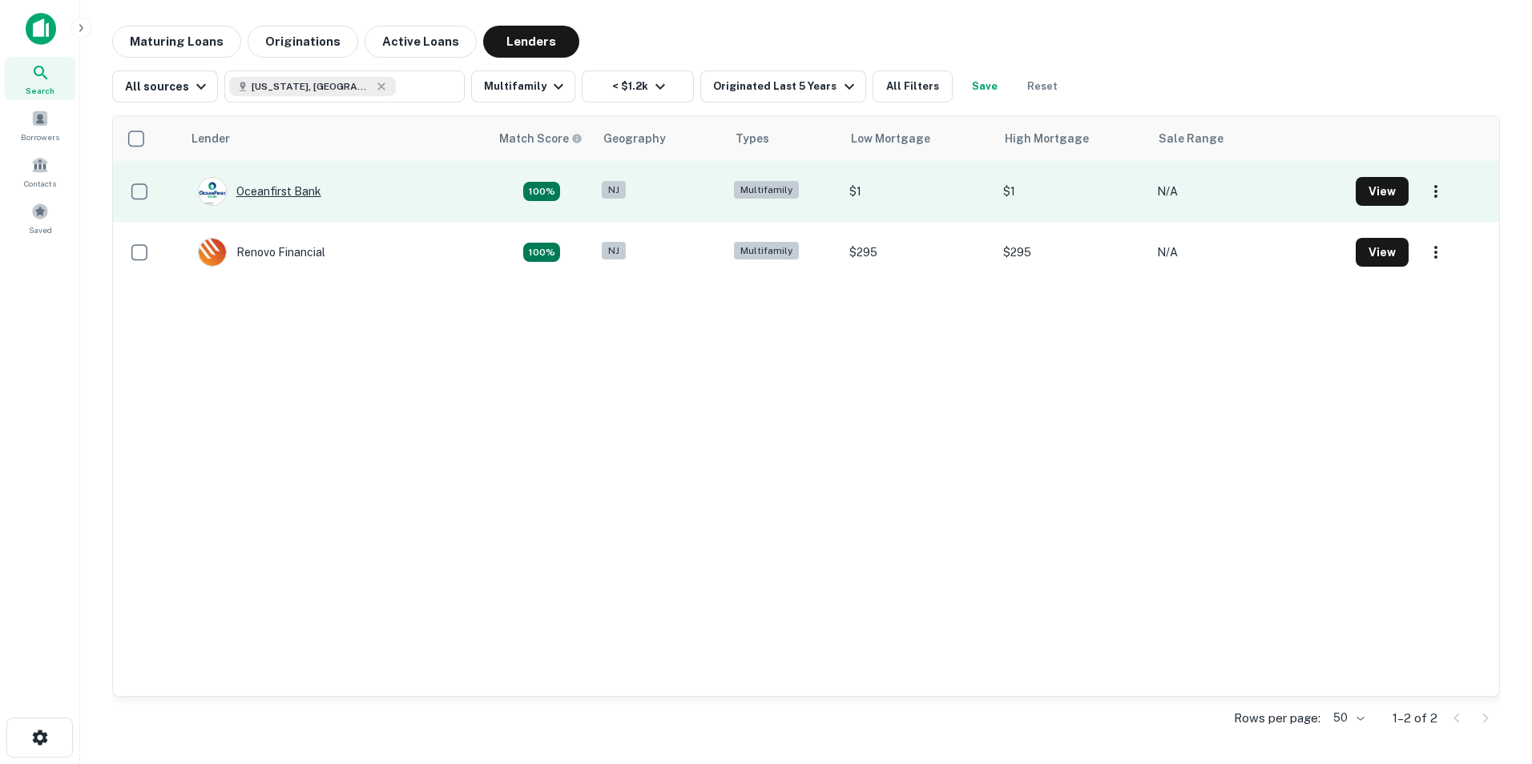
click at [291, 191] on div "Oceanfirst Bank" at bounding box center [259, 191] width 123 height 29
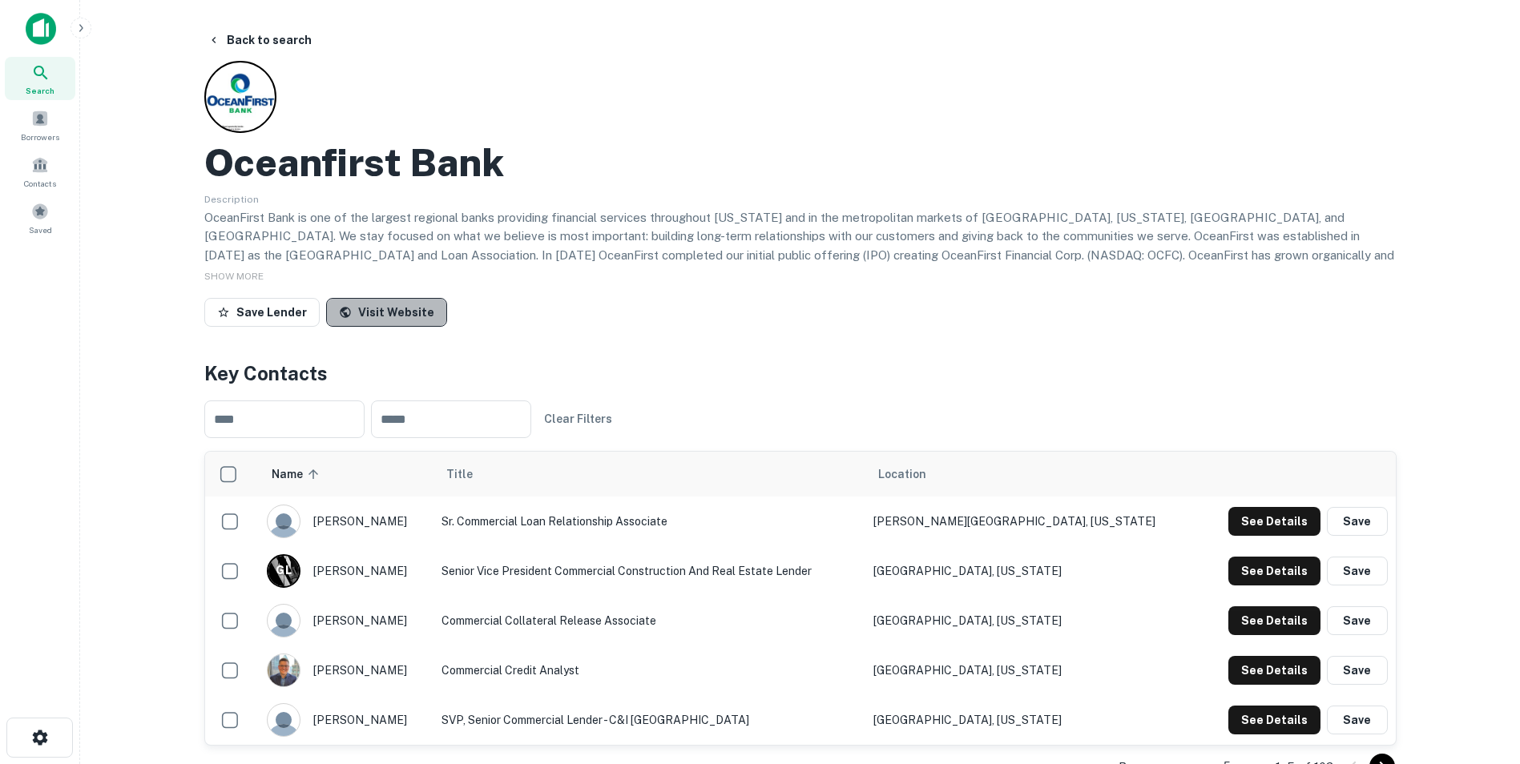
click at [430, 313] on link "Visit Website" at bounding box center [386, 312] width 121 height 29
click at [285, 36] on button "Back to search" at bounding box center [259, 40] width 117 height 29
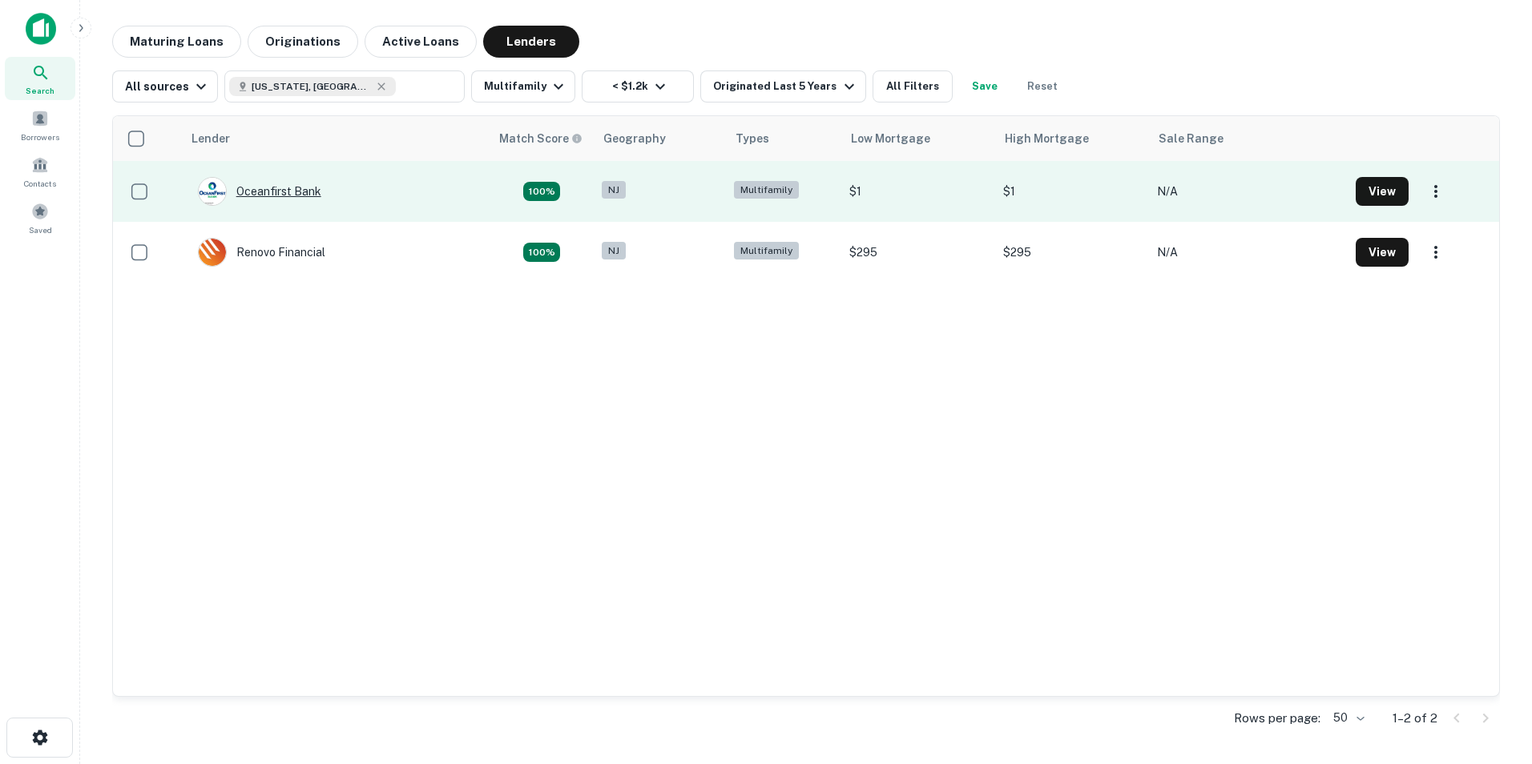
click at [270, 188] on div "Oceanfirst Bank" at bounding box center [259, 191] width 123 height 29
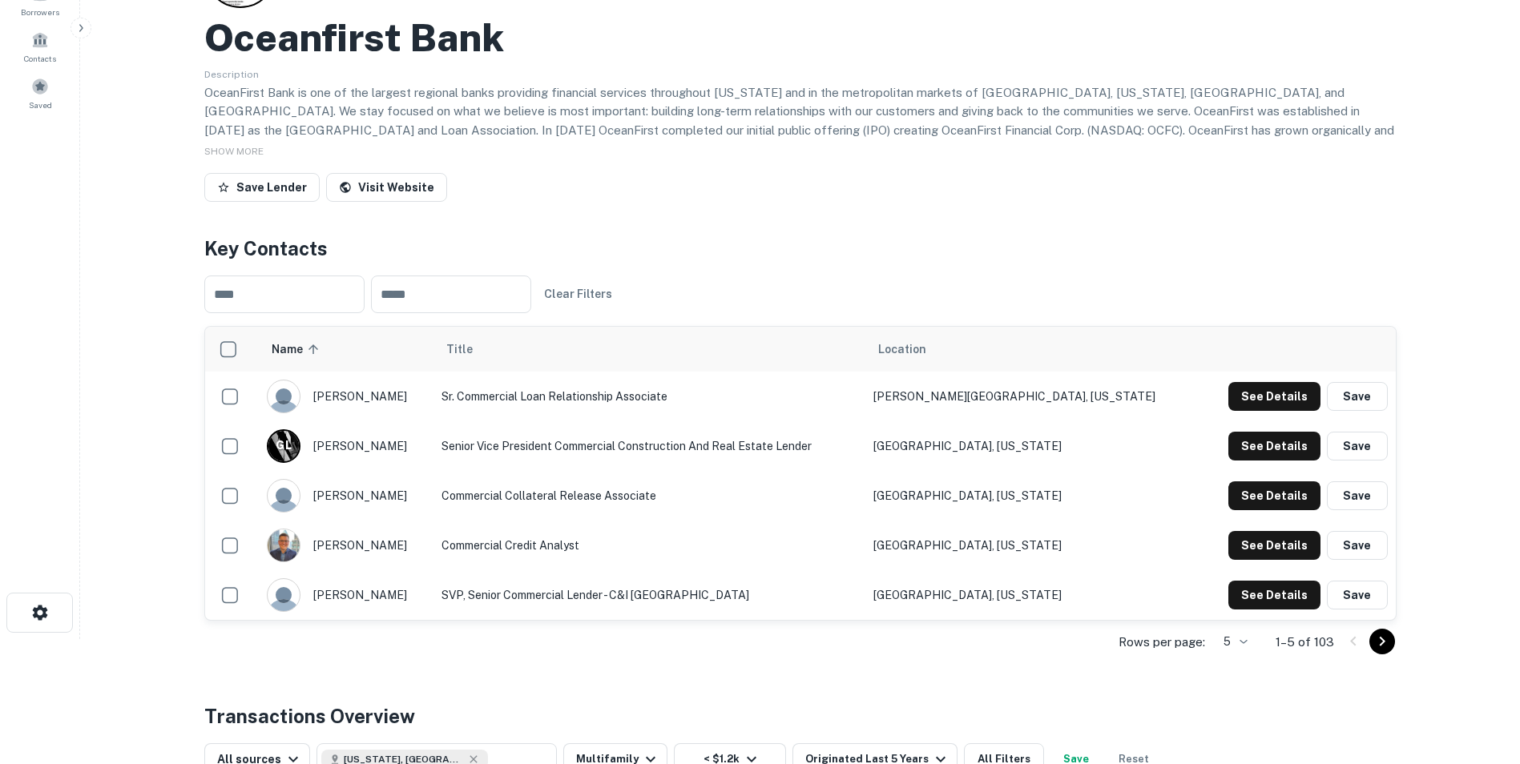
scroll to position [160, 0]
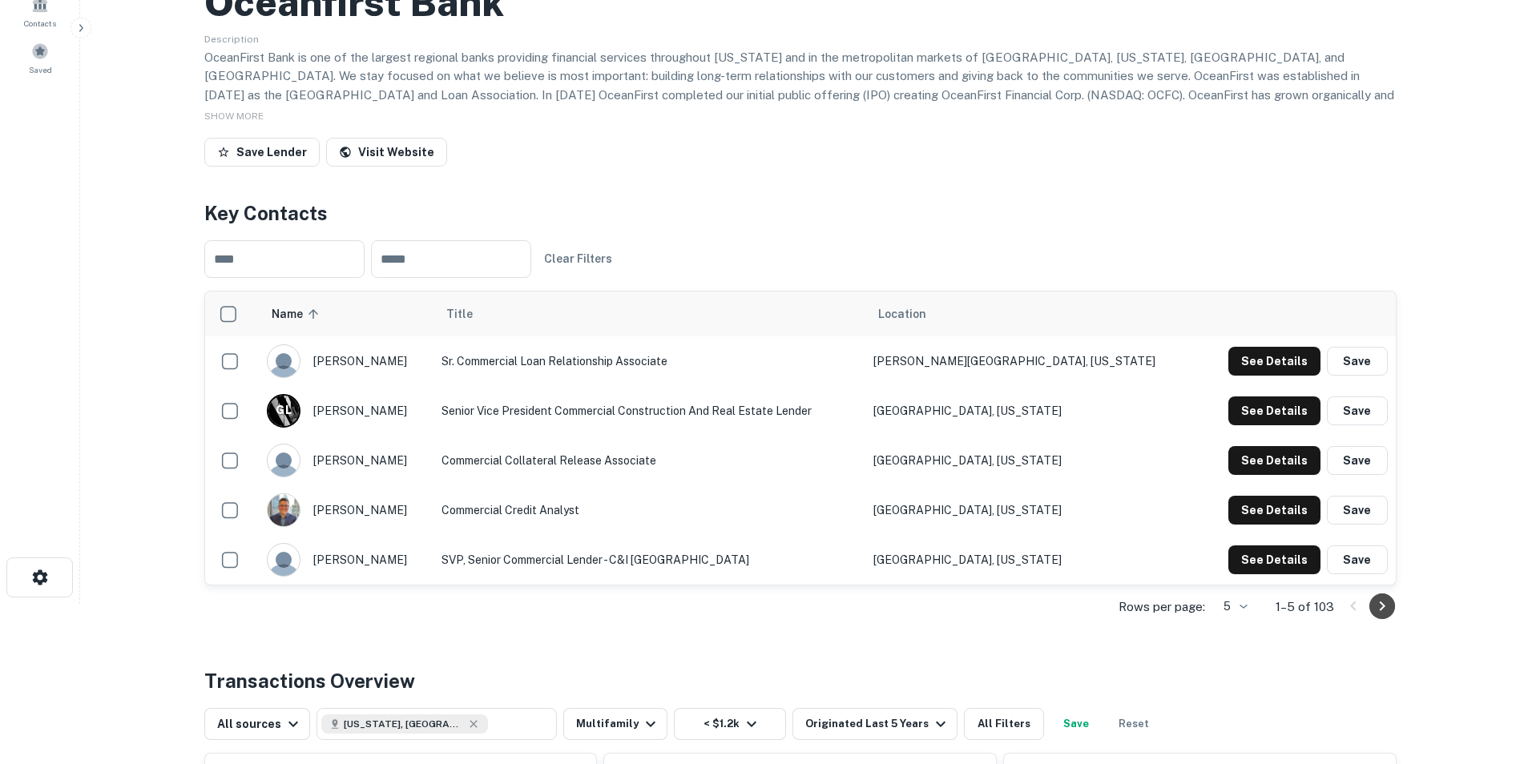
click at [1377, 603] on icon "Go to next page" at bounding box center [1382, 606] width 19 height 19
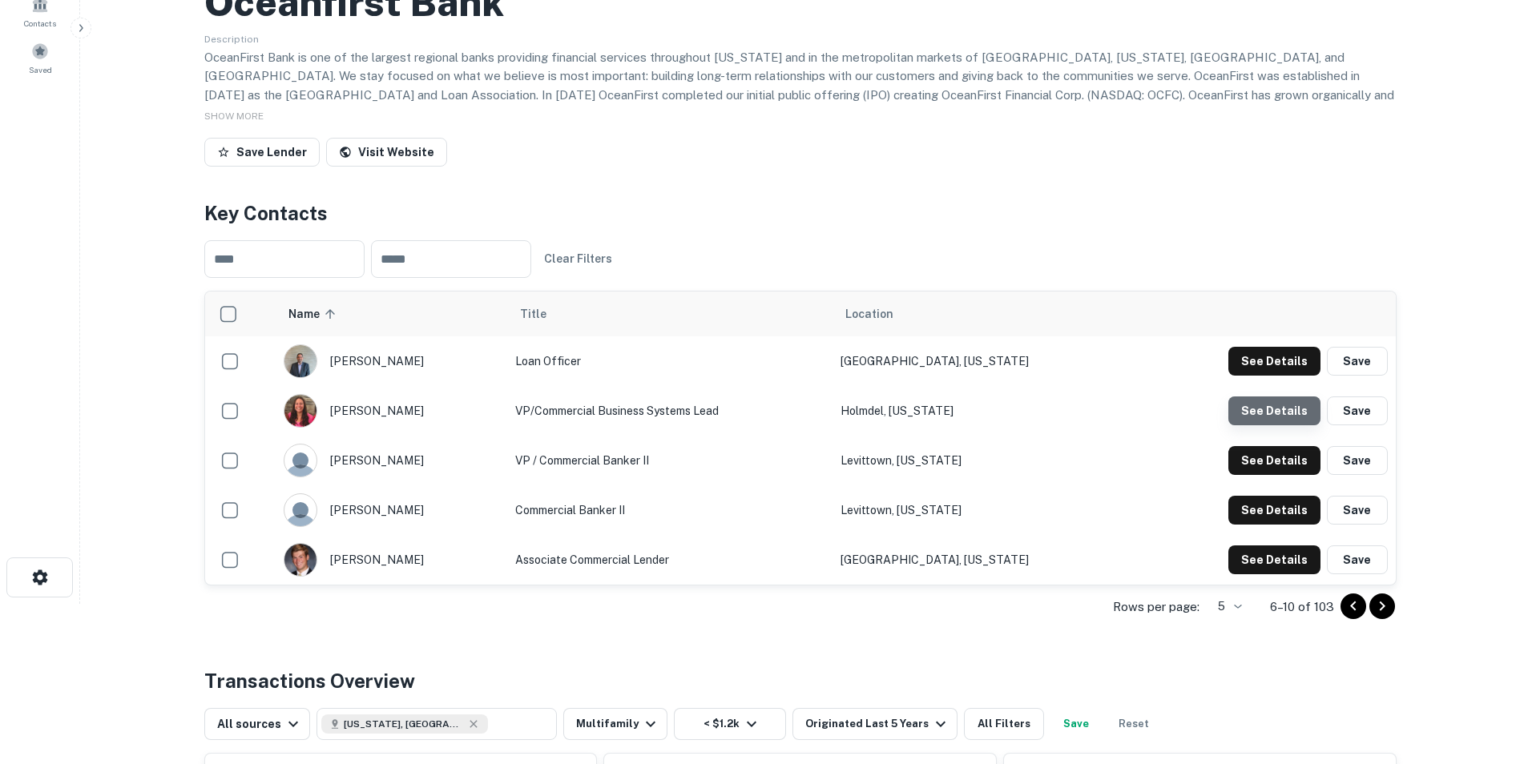
click at [1280, 410] on button "See Details" at bounding box center [1274, 411] width 92 height 29
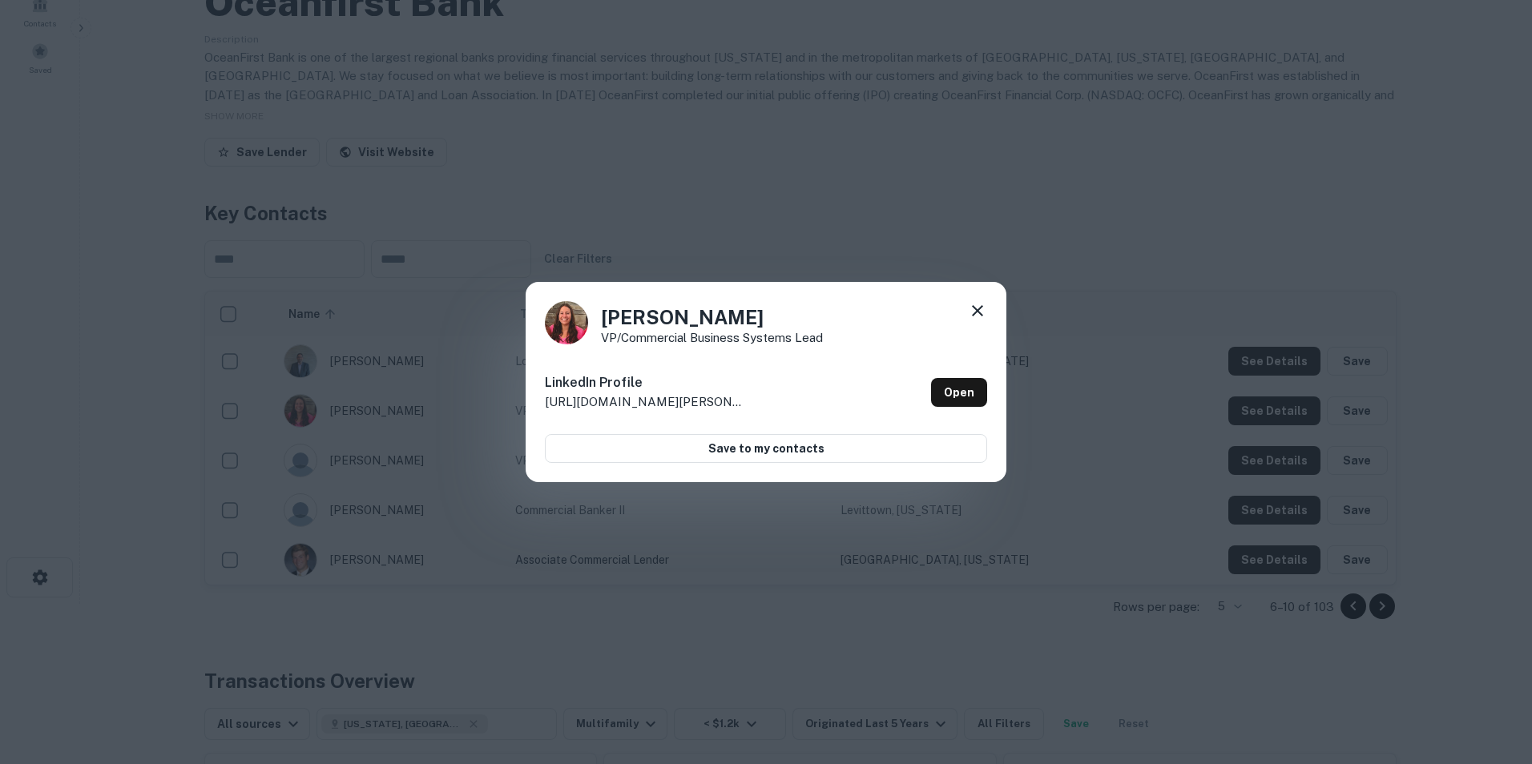
click at [986, 307] on icon at bounding box center [977, 310] width 19 height 19
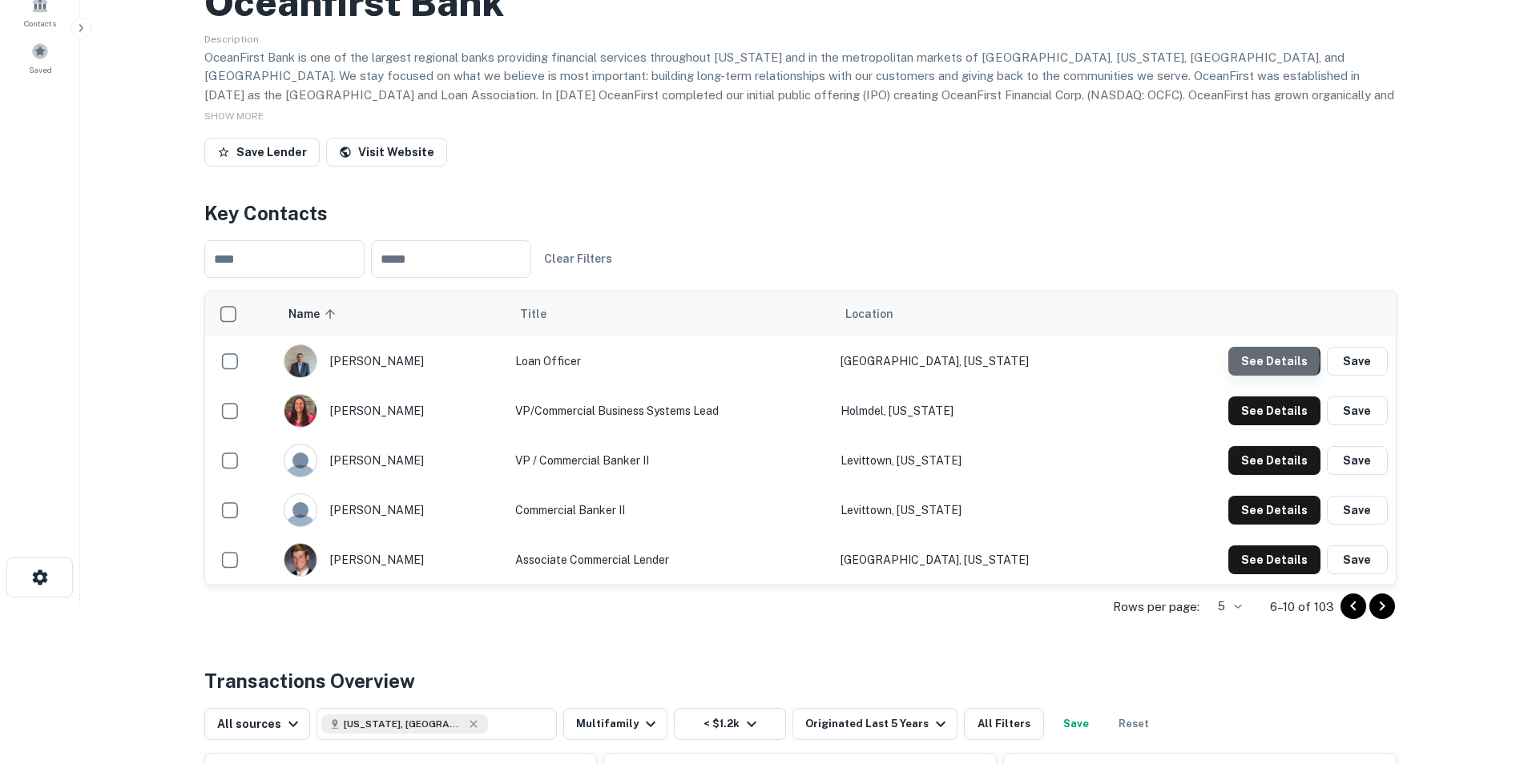
click at [1274, 361] on button "See Details" at bounding box center [1274, 361] width 92 height 29
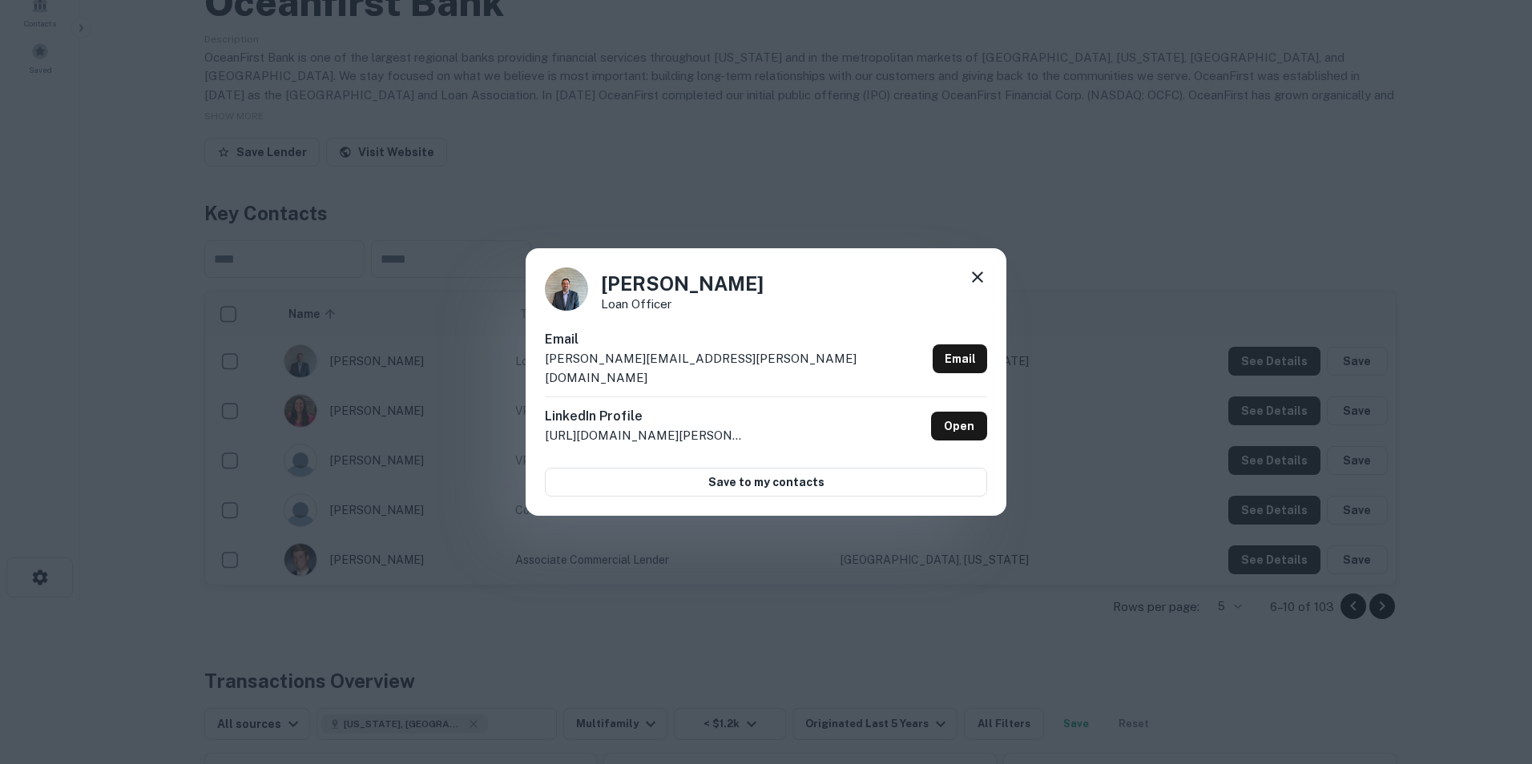
click at [980, 283] on icon at bounding box center [977, 277] width 11 height 11
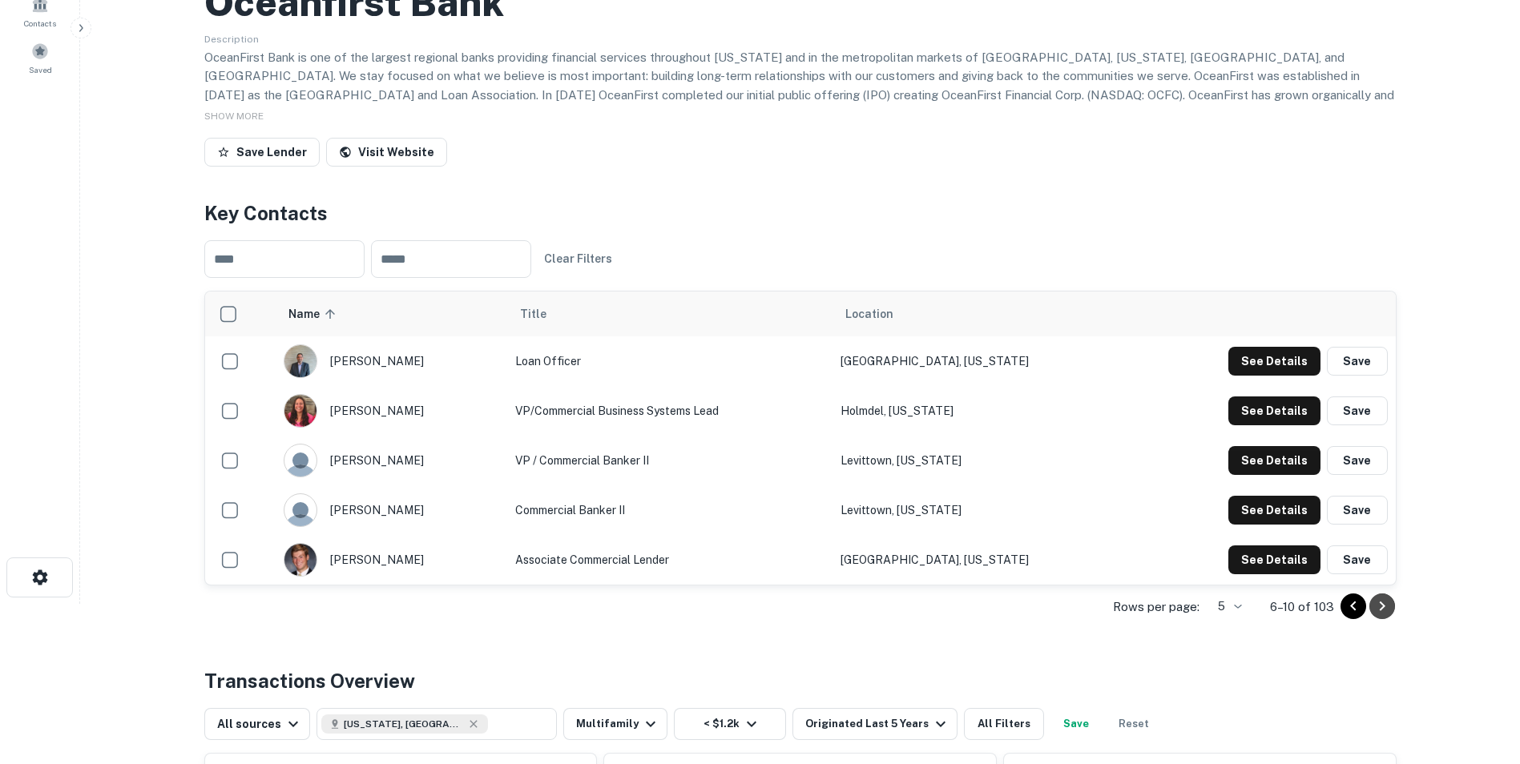
click at [1380, 609] on icon "Go to next page" at bounding box center [1382, 606] width 19 height 19
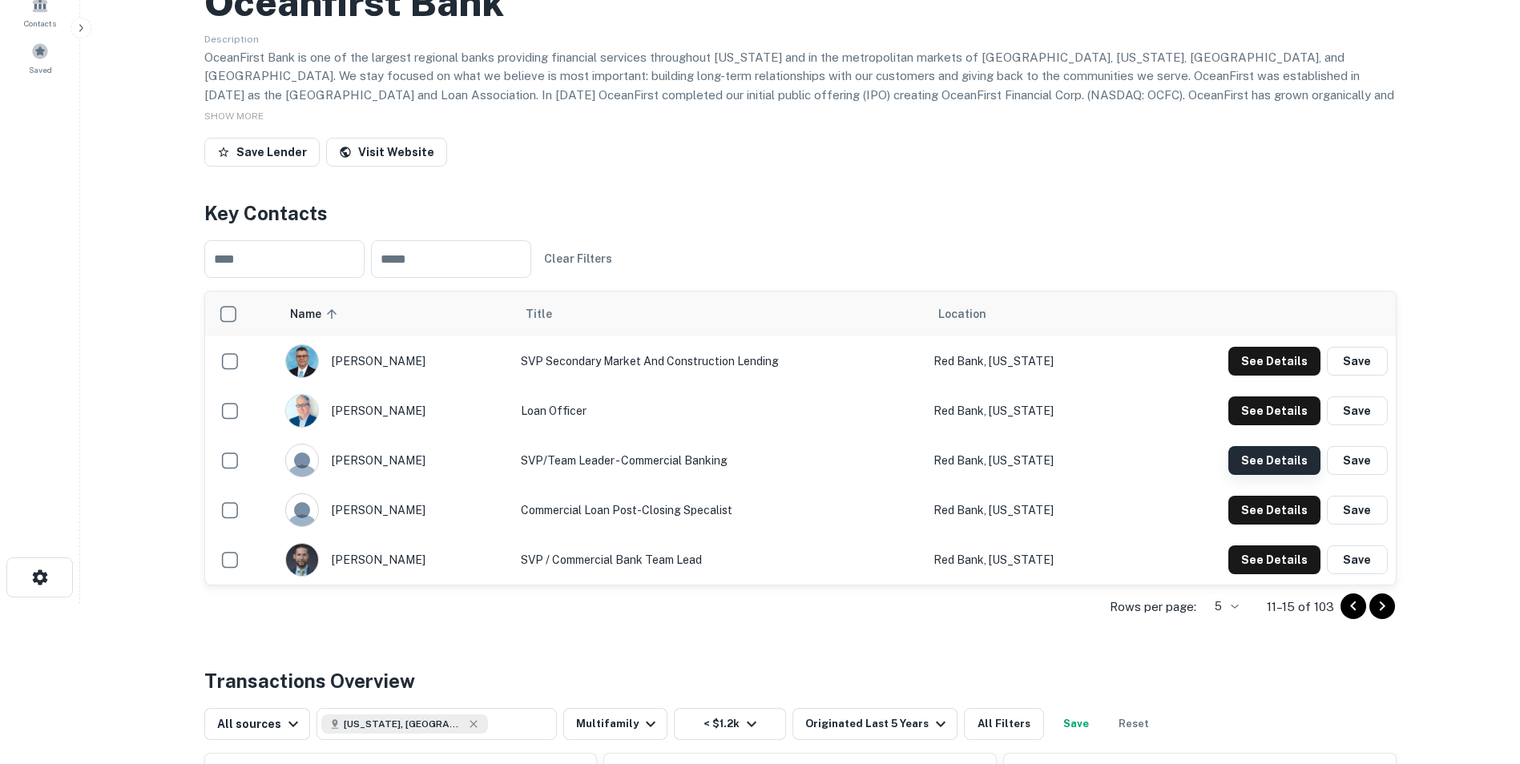
click at [1278, 466] on button "See Details" at bounding box center [1274, 460] width 92 height 29
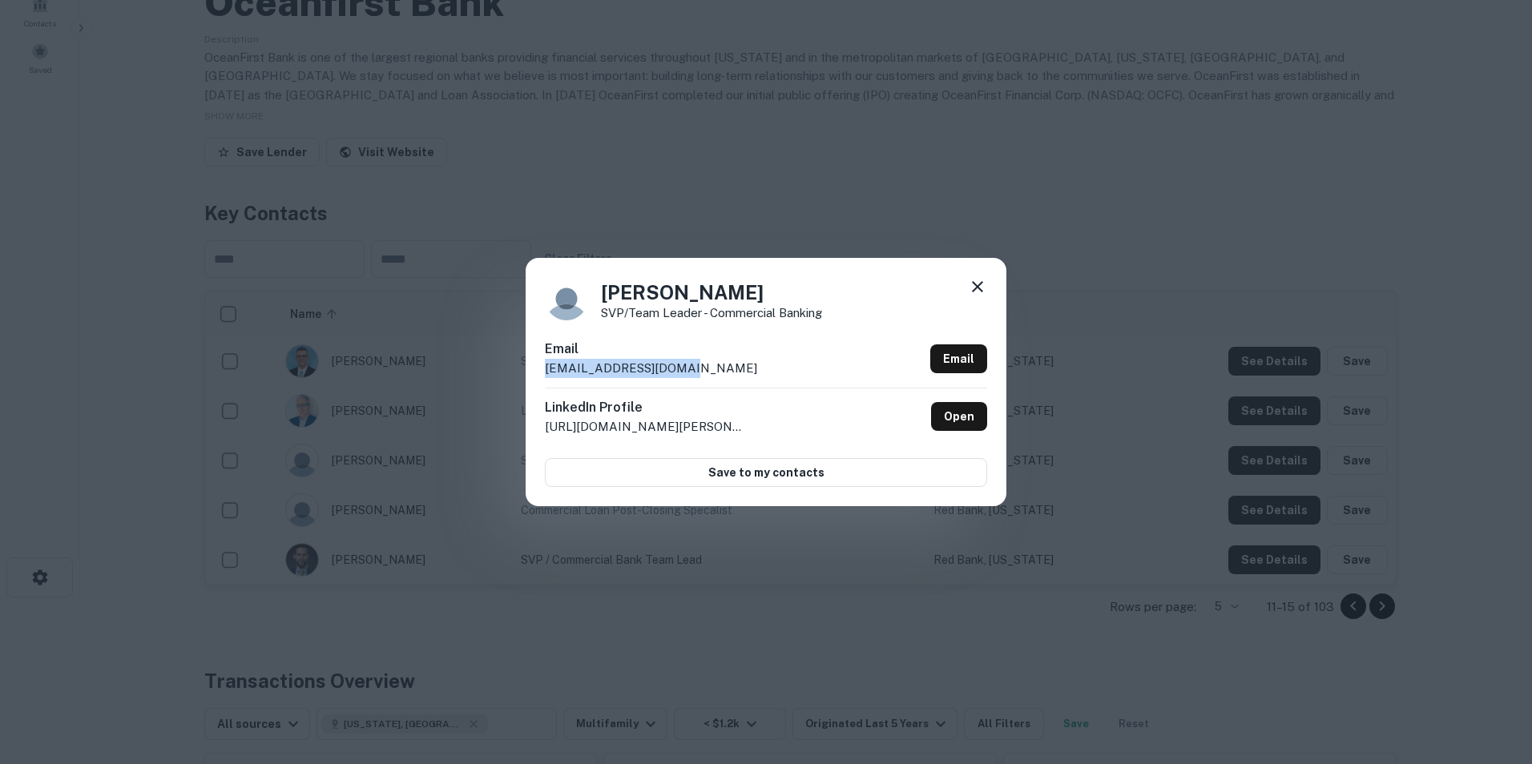
drag, startPoint x: 678, startPoint y: 369, endPoint x: 459, endPoint y: 373, distance: 218.8
click at [459, 373] on div "[PERSON_NAME] SVP/Team Leader - Commercial Banking Email [EMAIL_ADDRESS][DOMAIN…" at bounding box center [766, 382] width 1532 height 764
drag, startPoint x: 459, startPoint y: 373, endPoint x: 561, endPoint y: 365, distance: 102.1
copy p "[EMAIL_ADDRESS][DOMAIN_NAME]"
click at [975, 287] on icon at bounding box center [977, 286] width 19 height 19
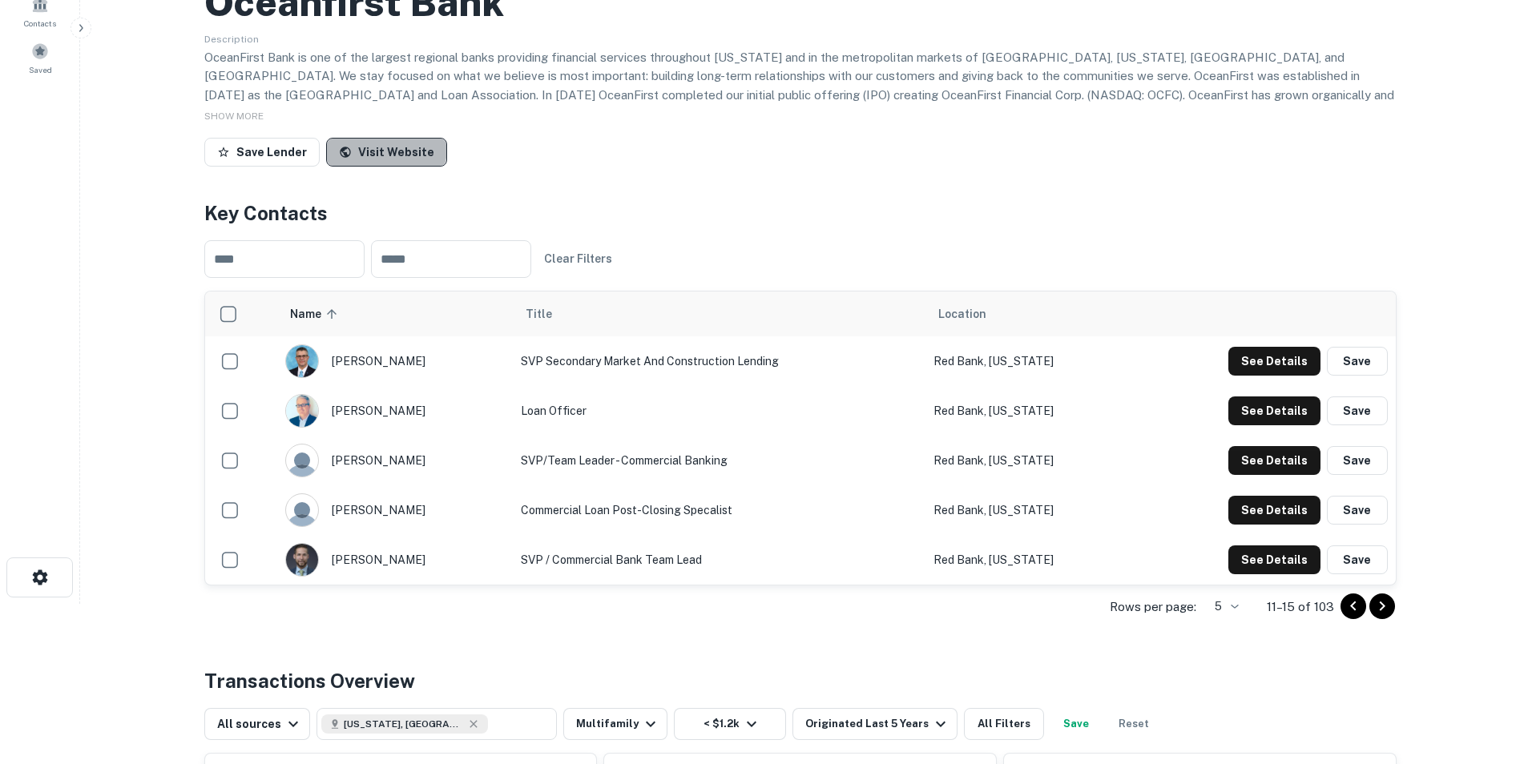
click at [381, 148] on link "Visit Website" at bounding box center [386, 152] width 121 height 29
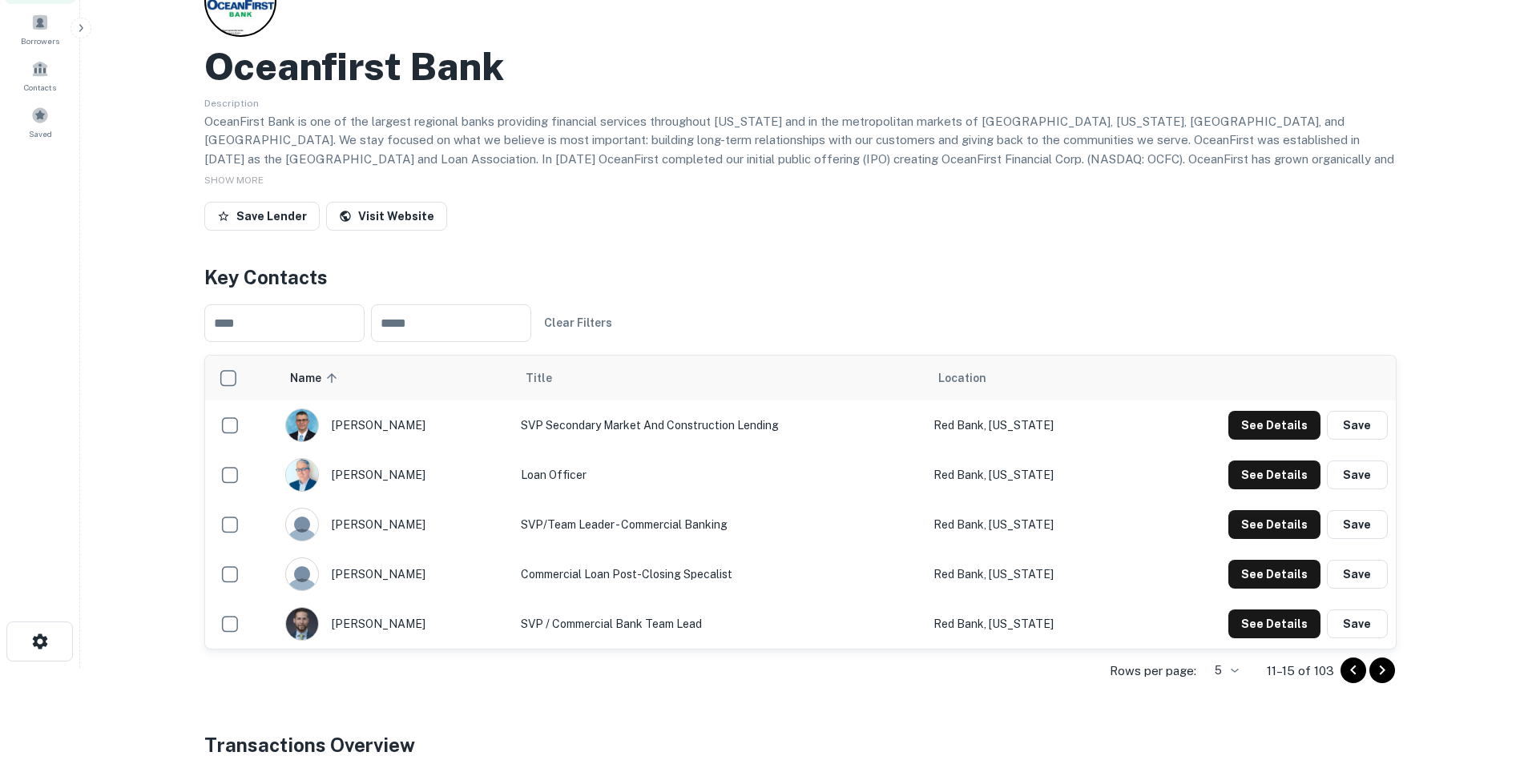
scroll to position [0, 0]
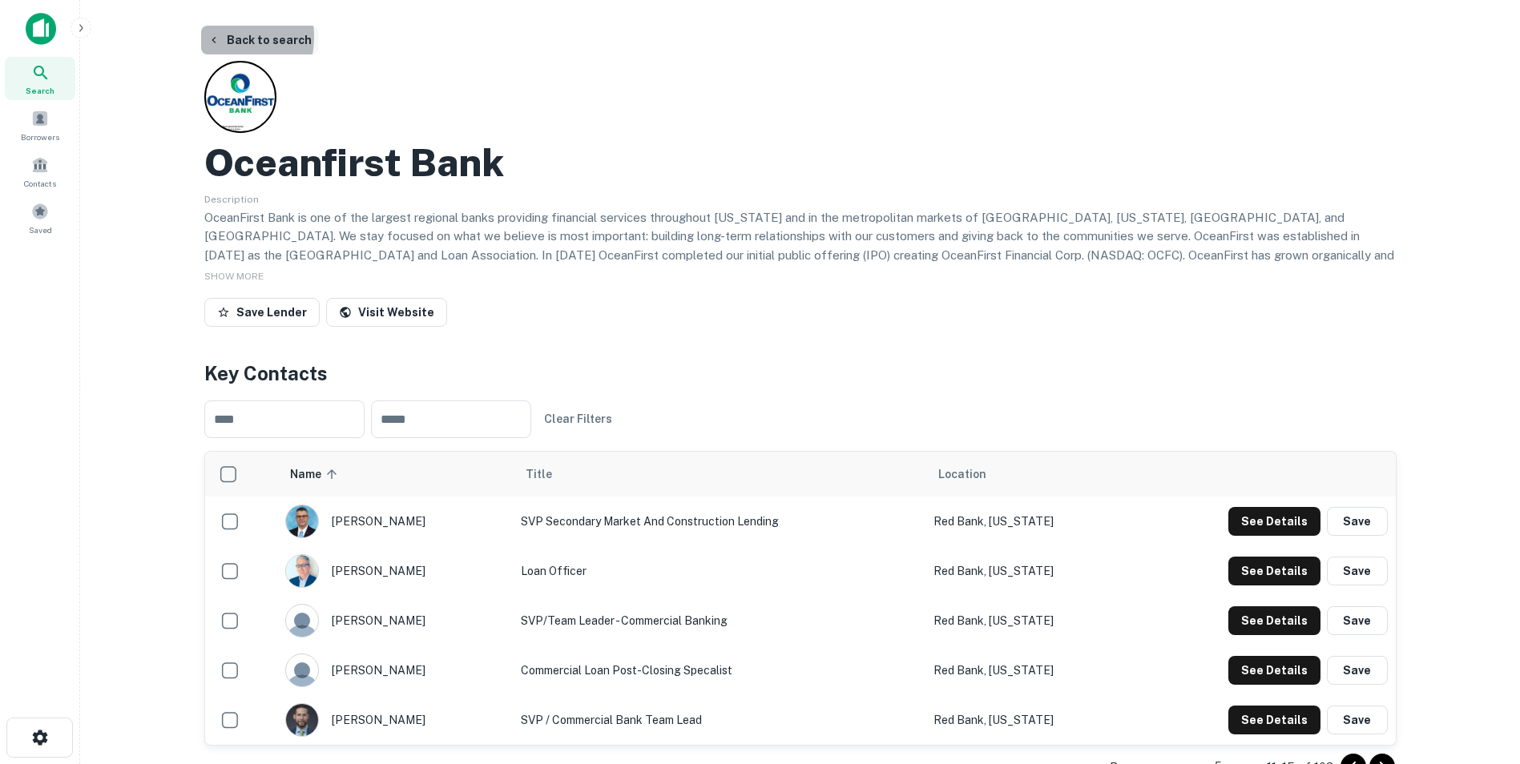
click at [211, 37] on icon "button" at bounding box center [214, 40] width 13 height 13
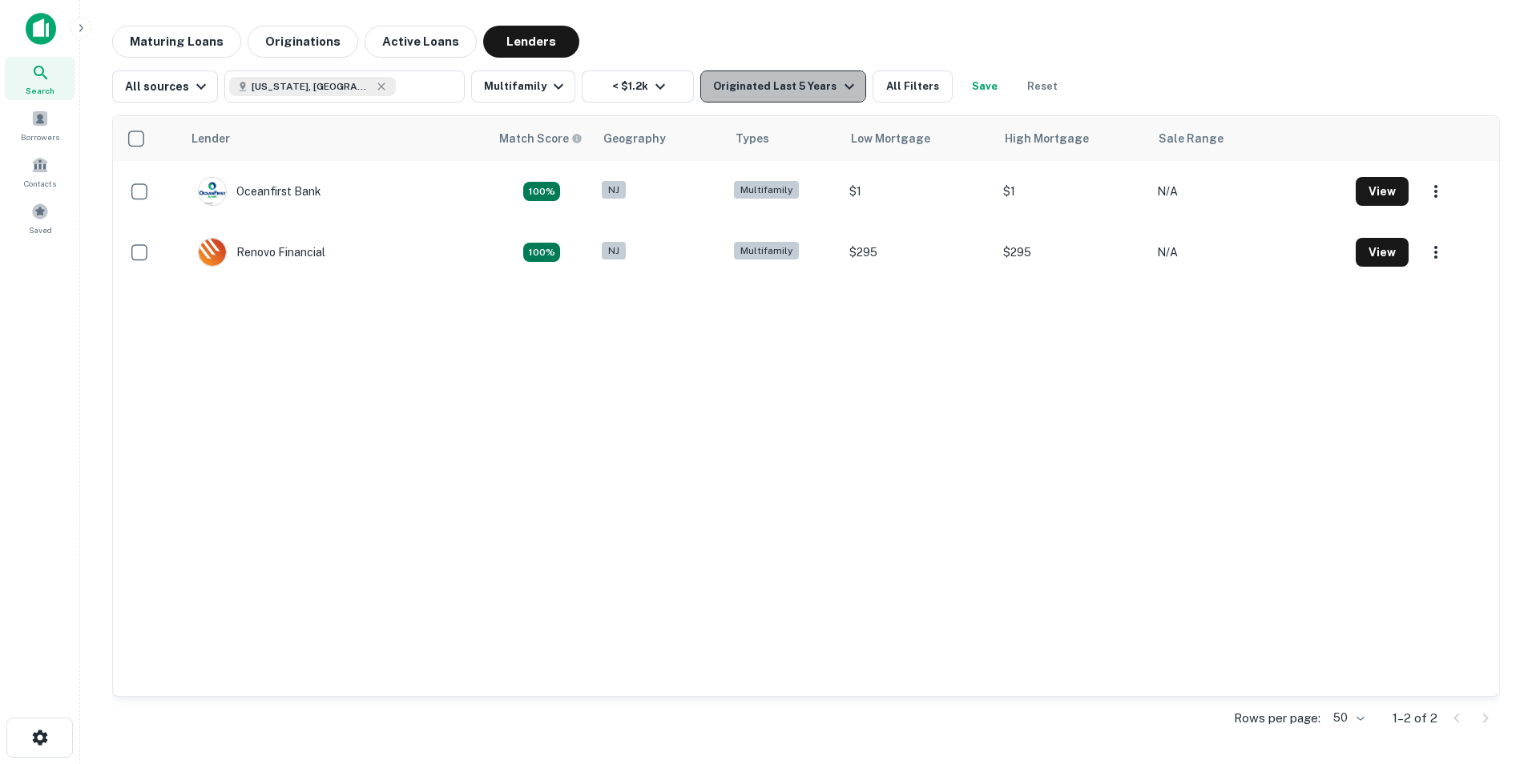
click at [821, 87] on div "Originated Last 5 Years" at bounding box center [785, 86] width 145 height 19
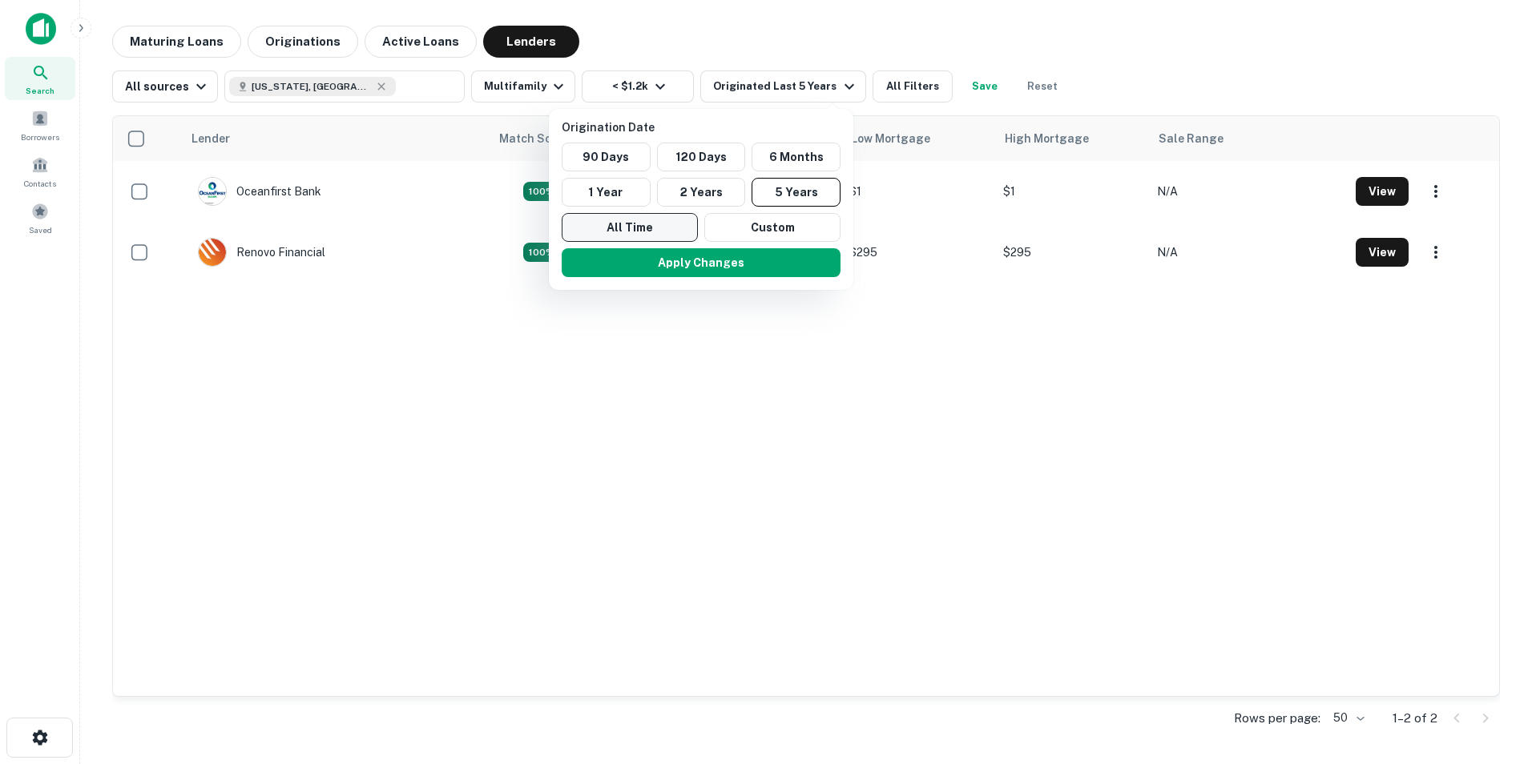
click at [620, 230] on button "All Time" at bounding box center [630, 227] width 136 height 29
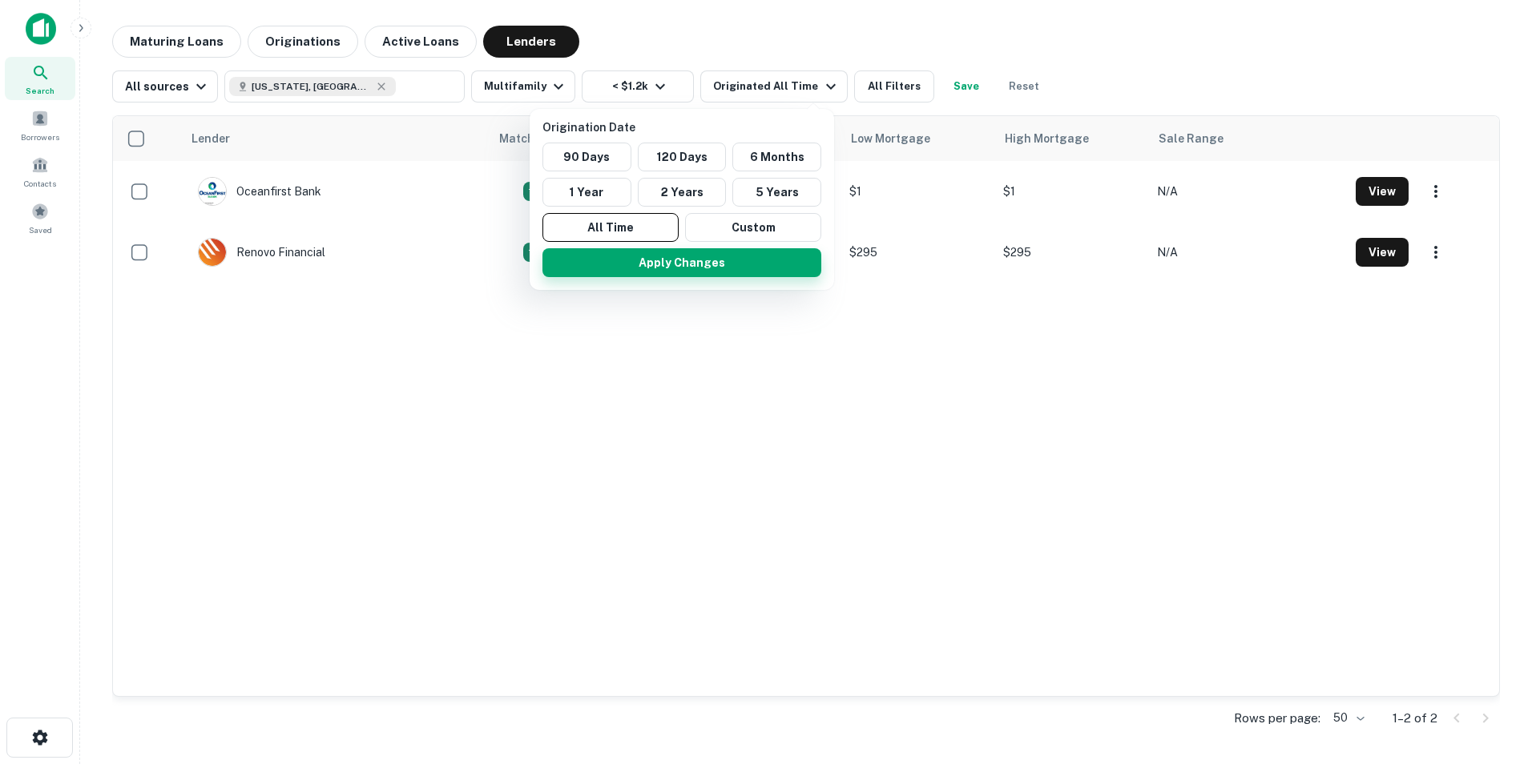
click at [675, 260] on button "Apply Changes" at bounding box center [681, 262] width 279 height 29
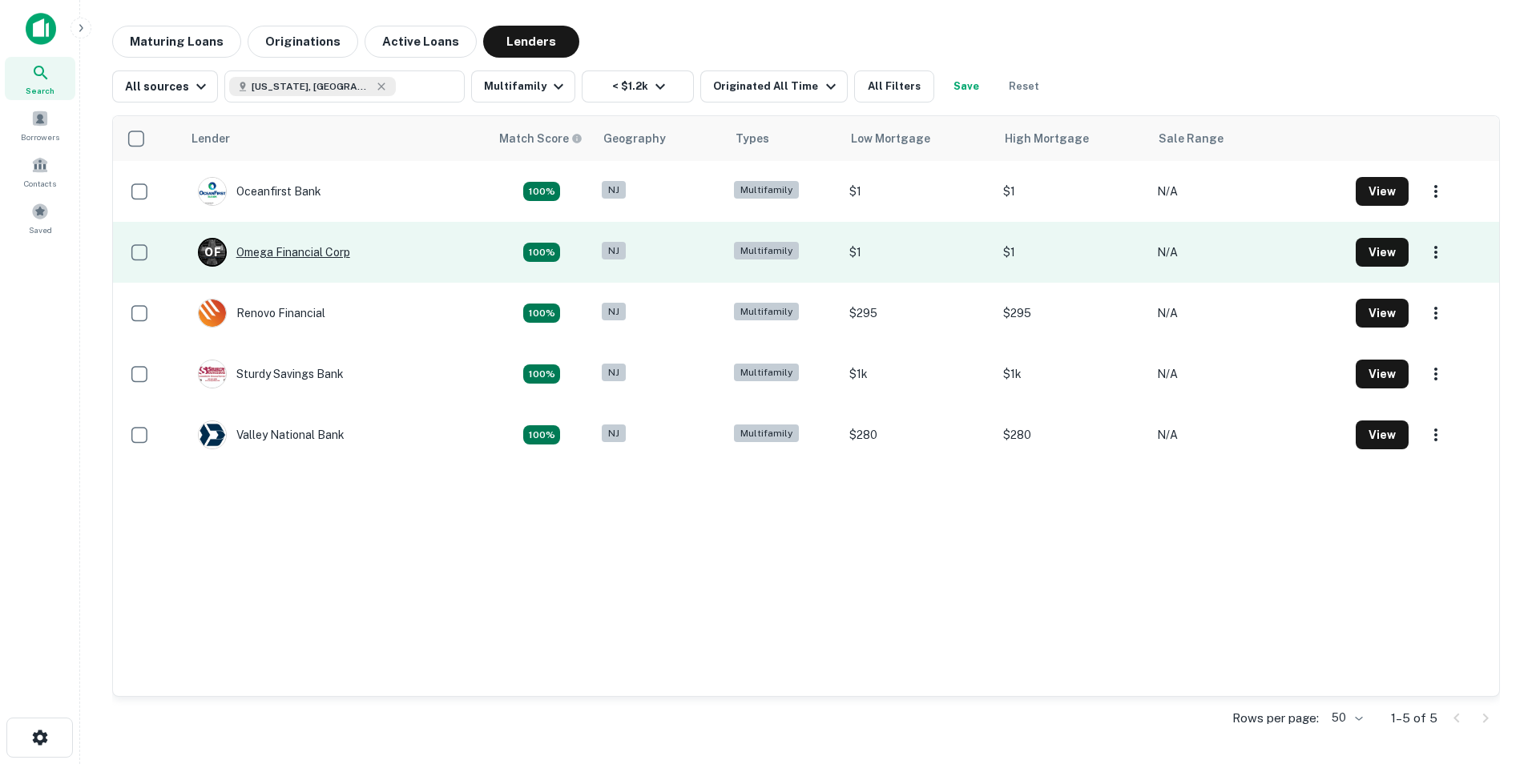
click at [276, 252] on div "O F Omega Financial Corp" at bounding box center [274, 252] width 152 height 29
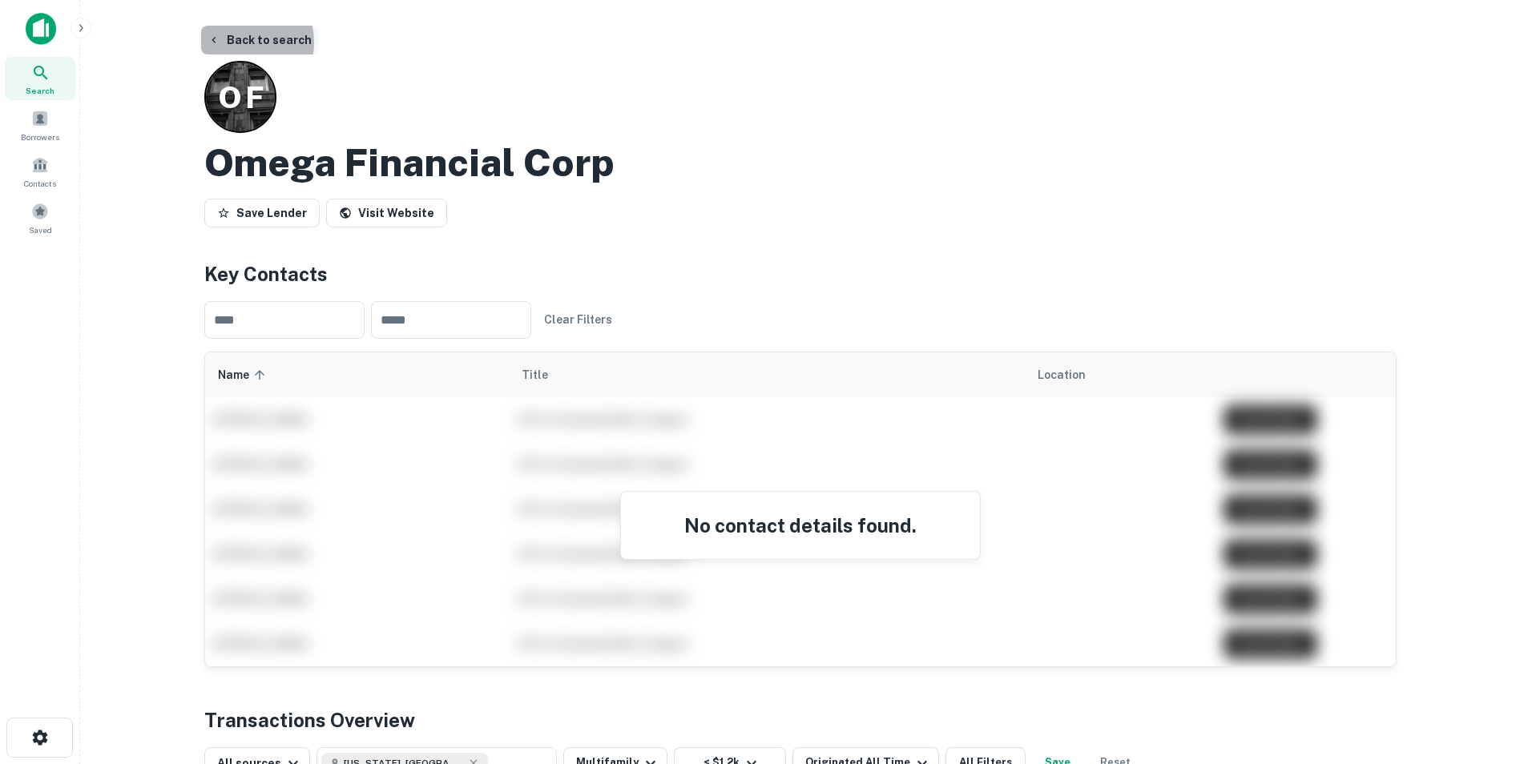
click at [240, 42] on button "Back to search" at bounding box center [259, 40] width 117 height 29
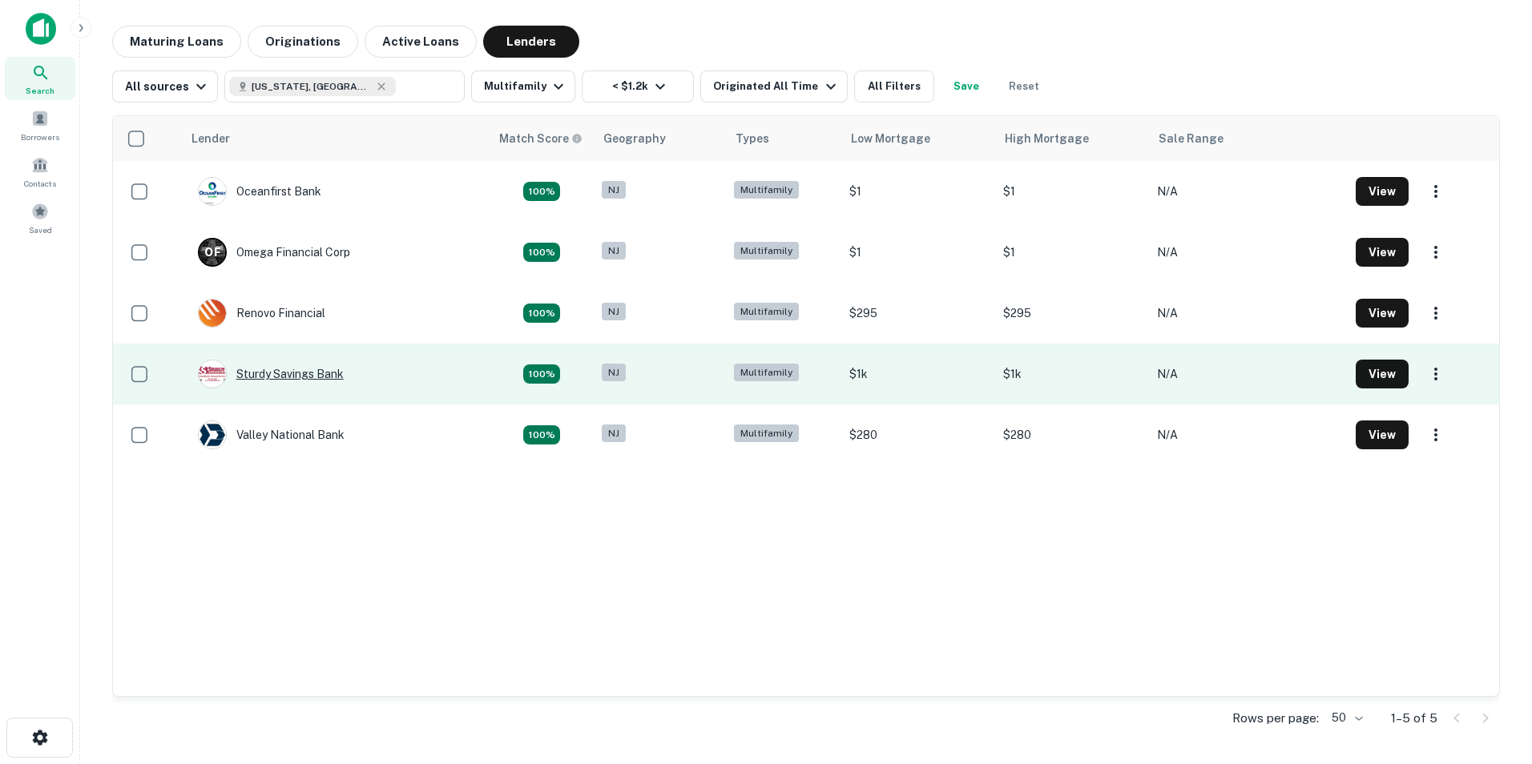
click at [328, 365] on div "Sturdy Savings Bank" at bounding box center [271, 374] width 146 height 29
